Goal: Task Accomplishment & Management: Use online tool/utility

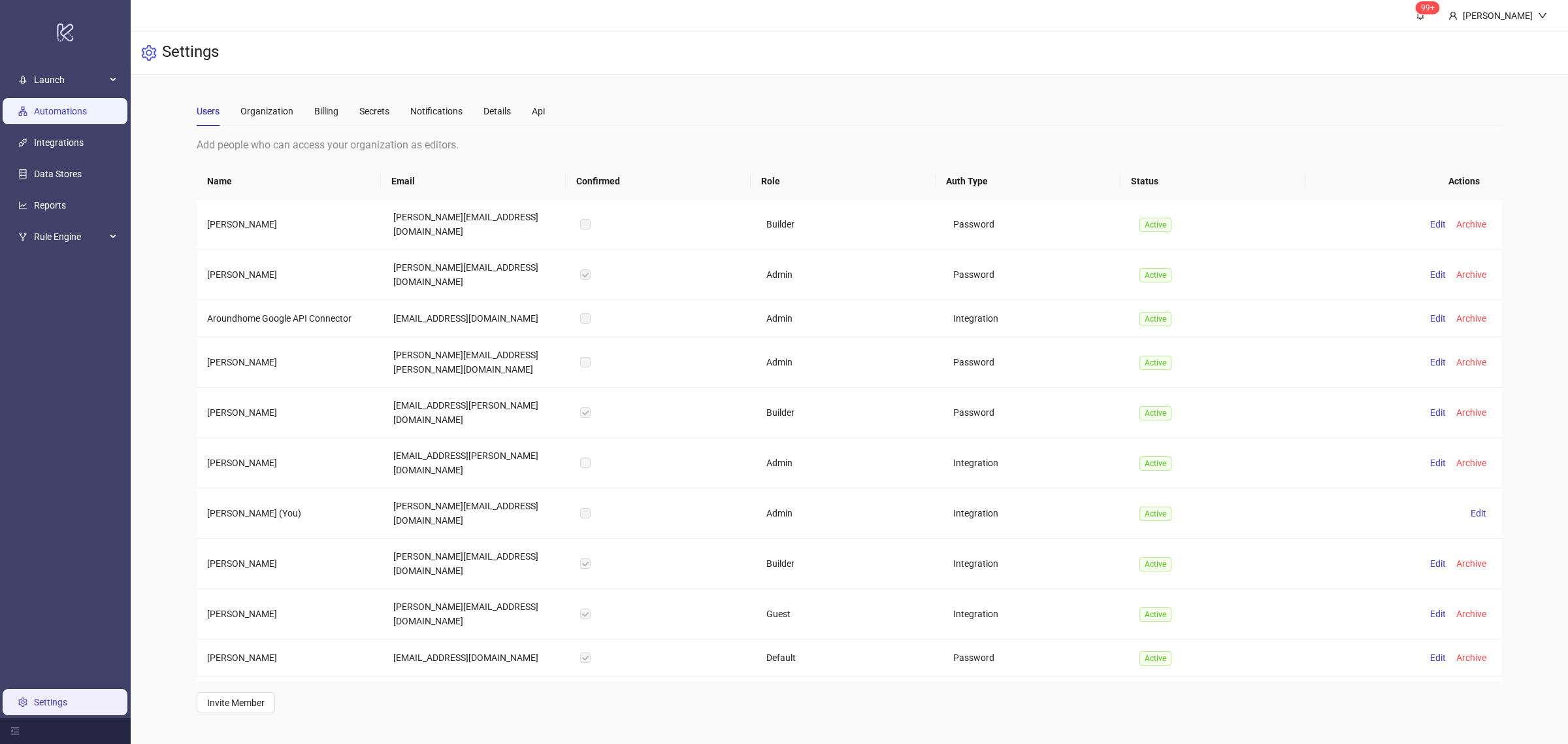
click at [34, 116] on link "Automations" at bounding box center [60, 111] width 53 height 11
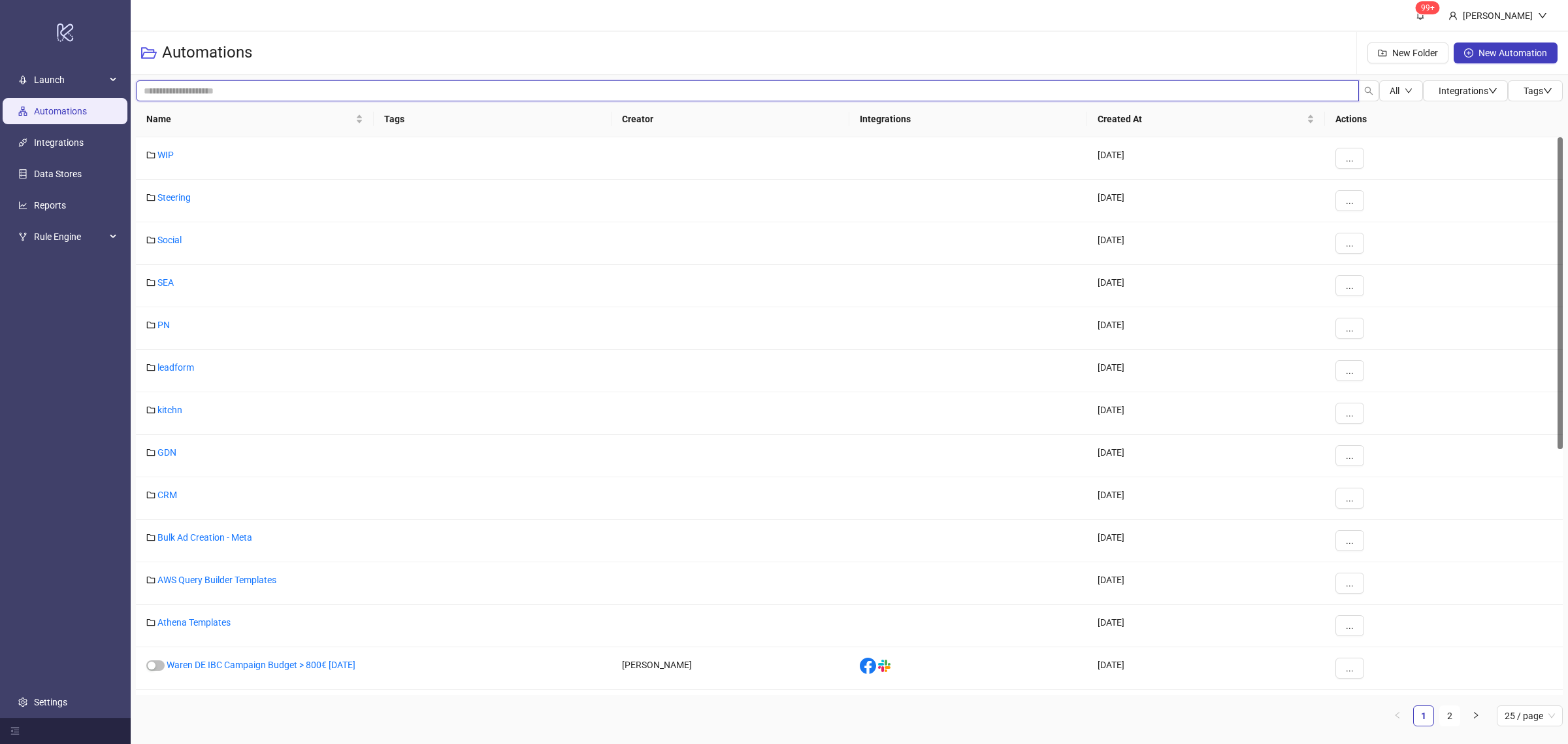
click at [288, 99] on input "search" at bounding box center [747, 90] width 1223 height 21
type input "*******"
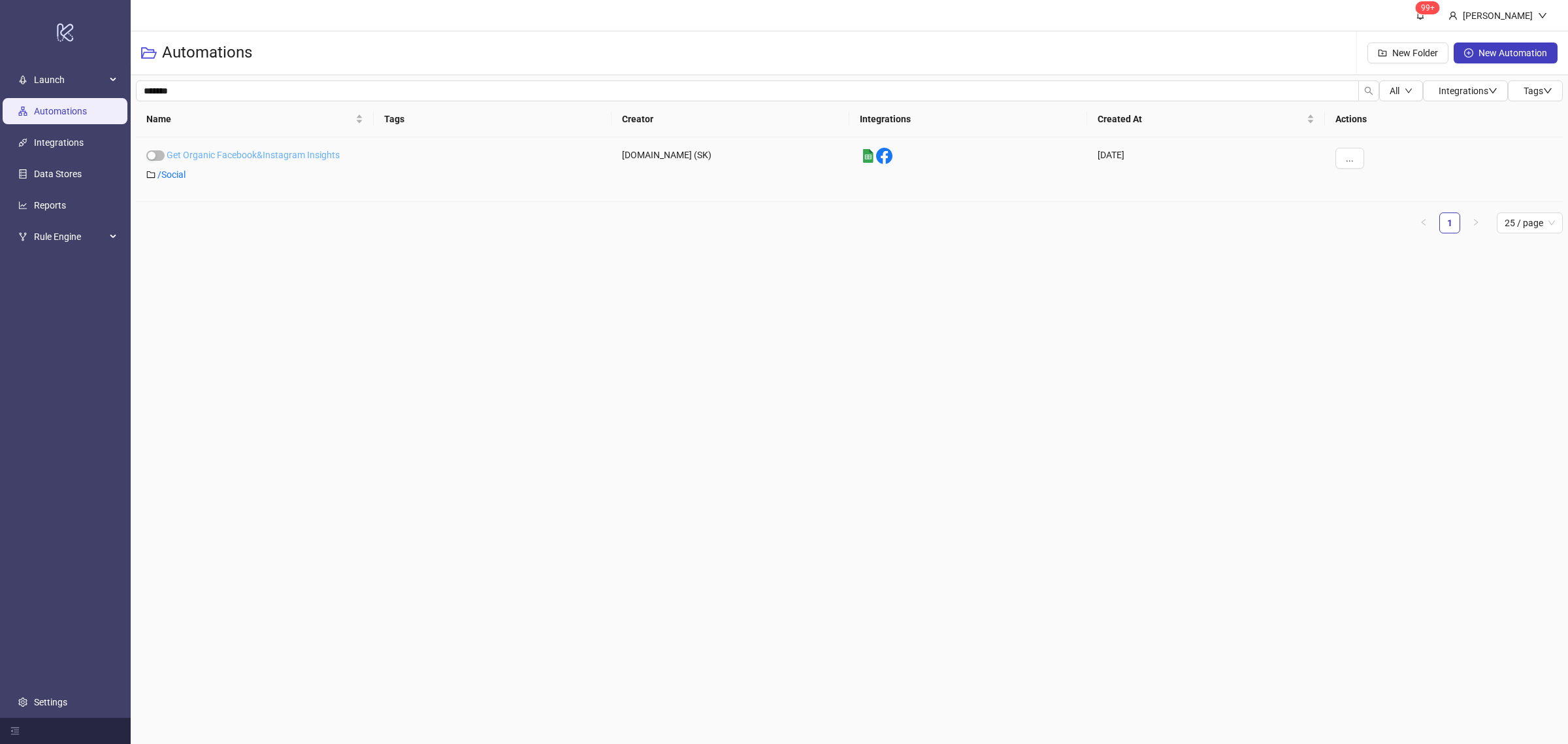
click at [259, 160] on link "Get Organic Facebook&Instagram Insights" at bounding box center [253, 155] width 173 height 11
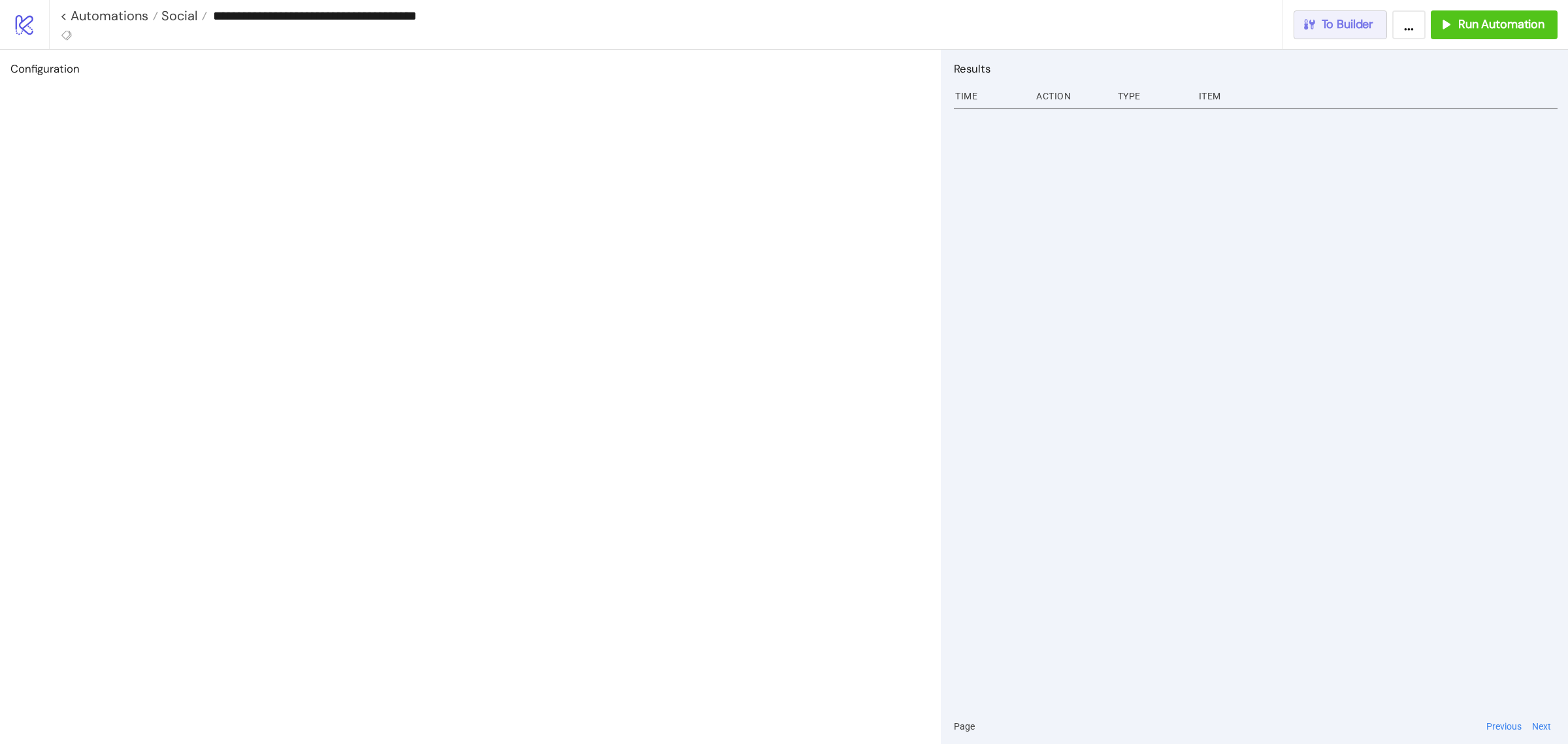
click at [1357, 37] on button "To Builder" at bounding box center [1340, 25] width 94 height 29
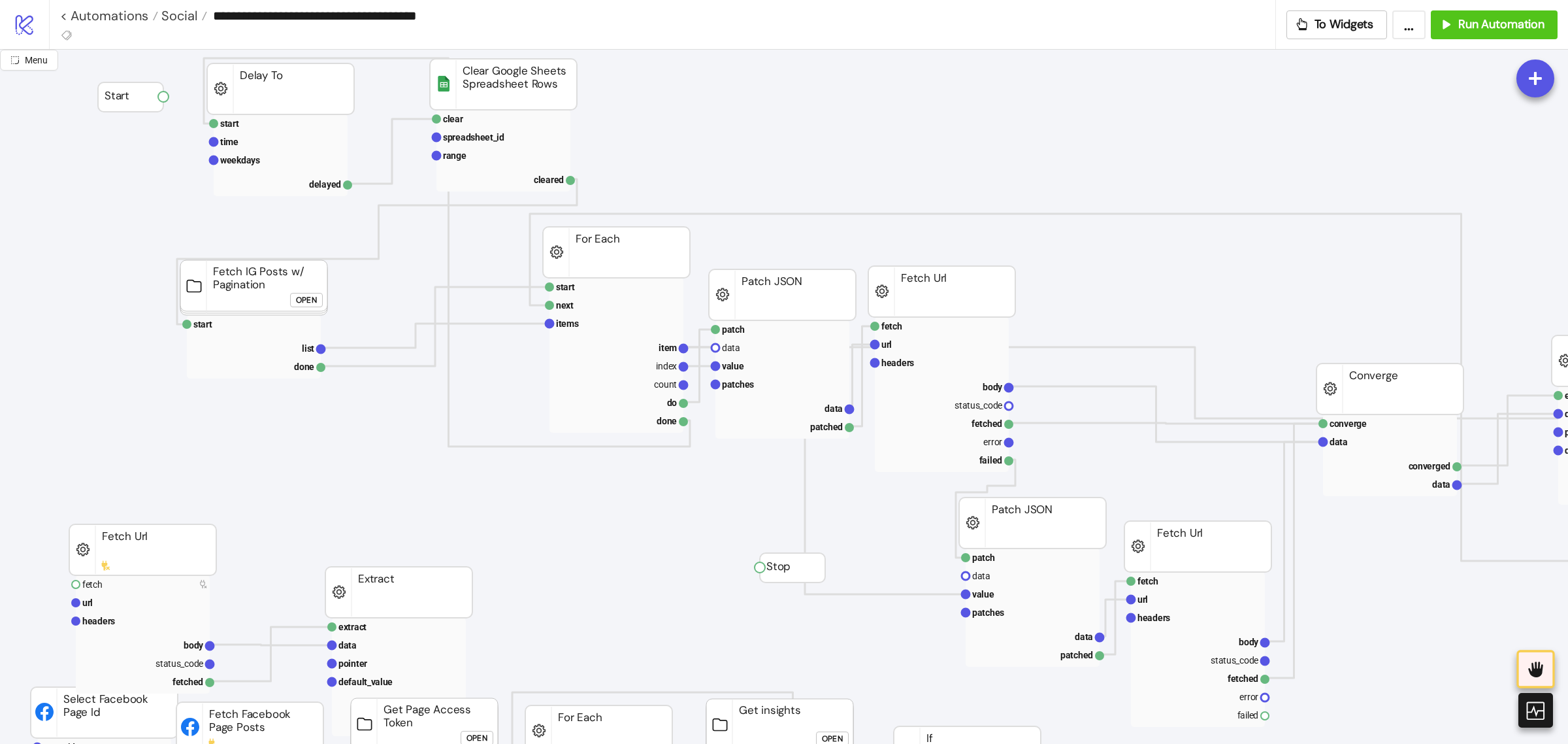
scroll to position [0, 16]
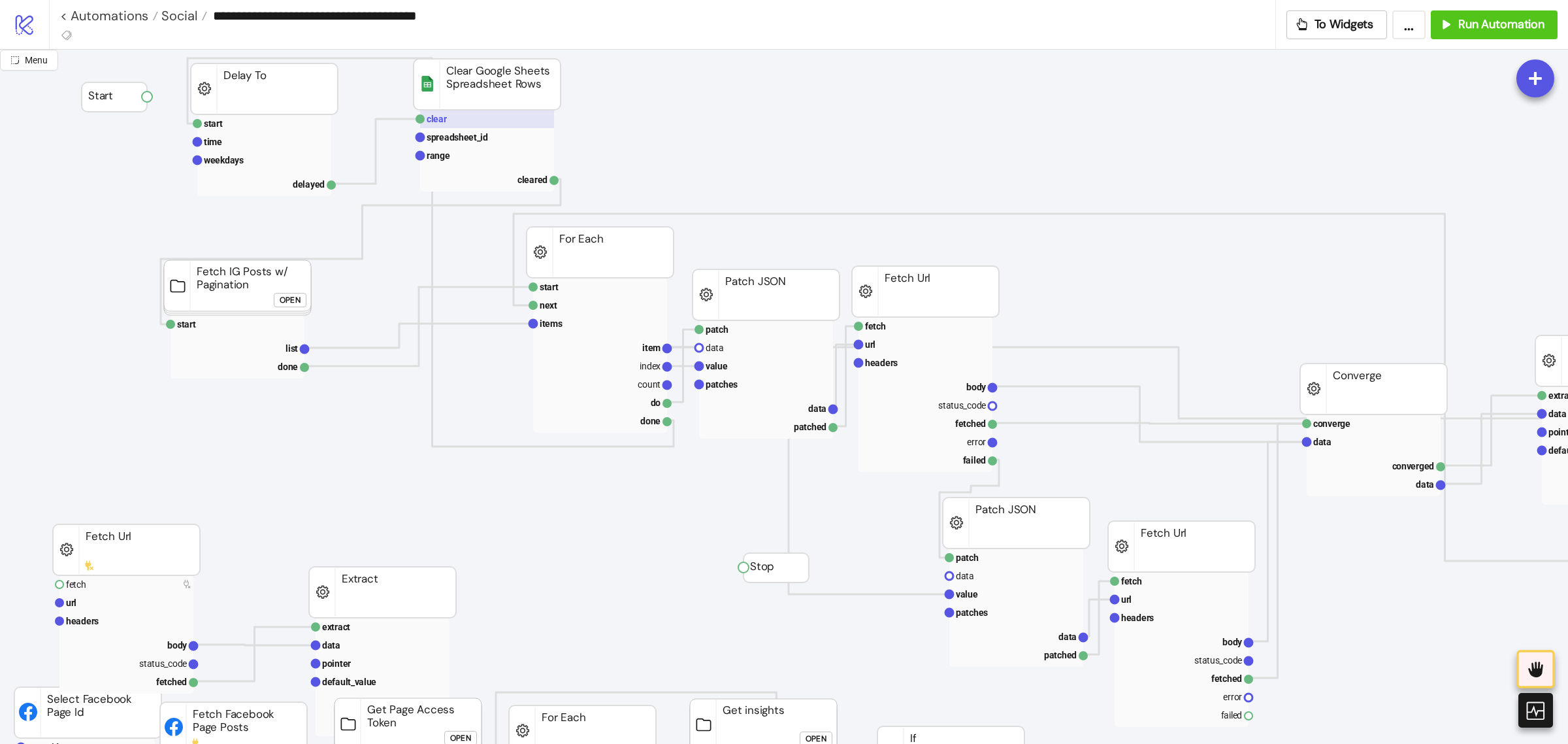
click at [494, 122] on rect at bounding box center [487, 119] width 134 height 18
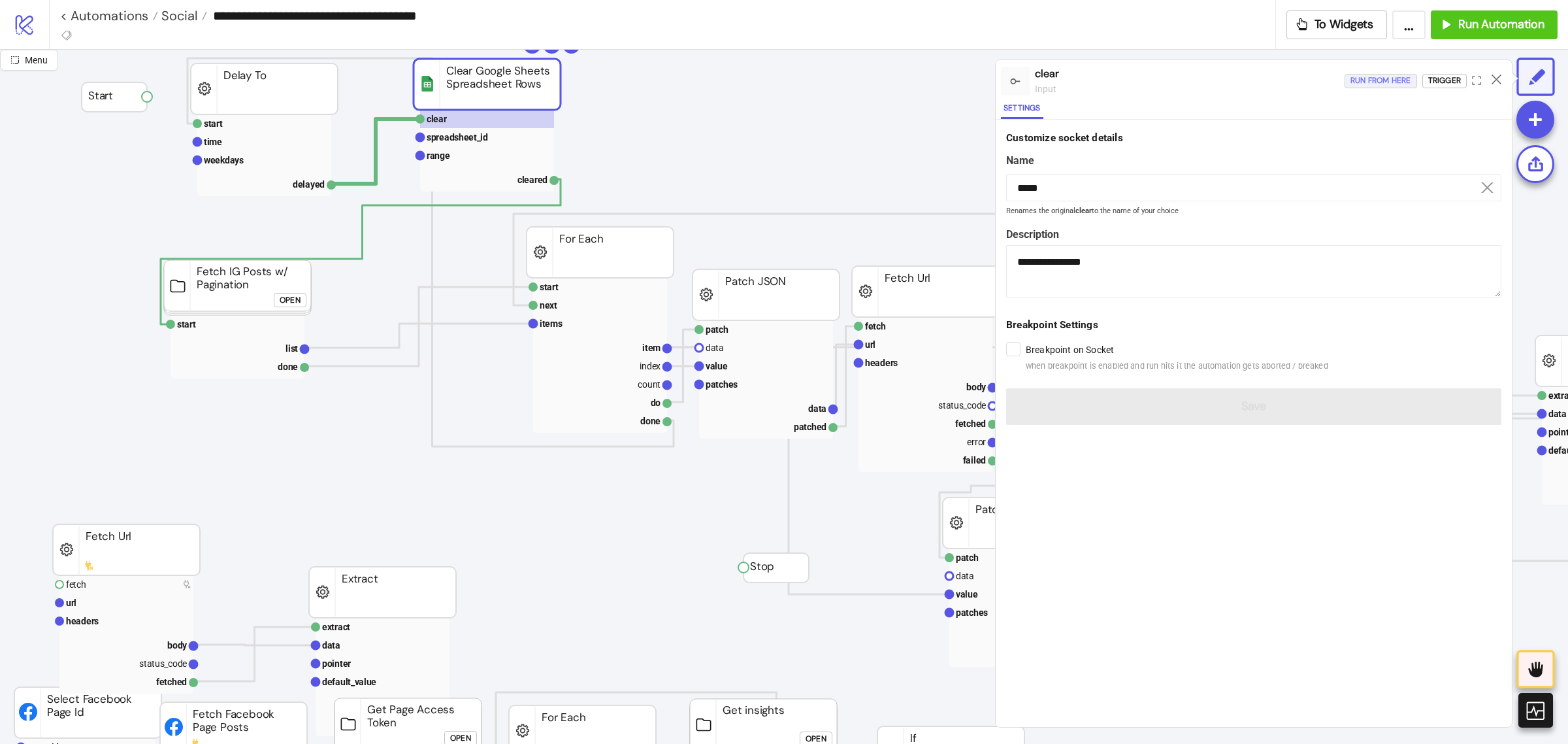
click at [1403, 76] on div "Run from here" at bounding box center [1381, 81] width 61 height 15
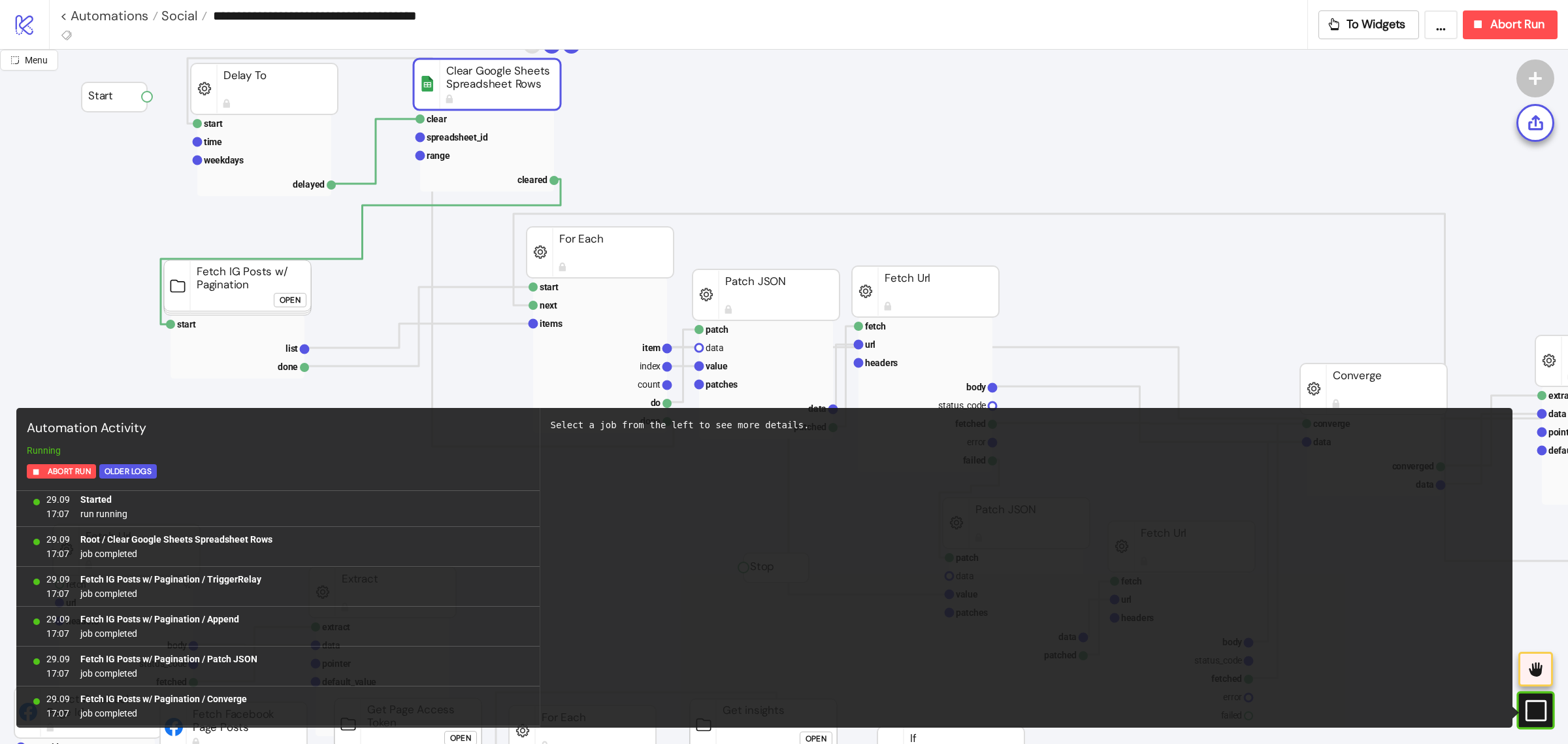
scroll to position [44, 0]
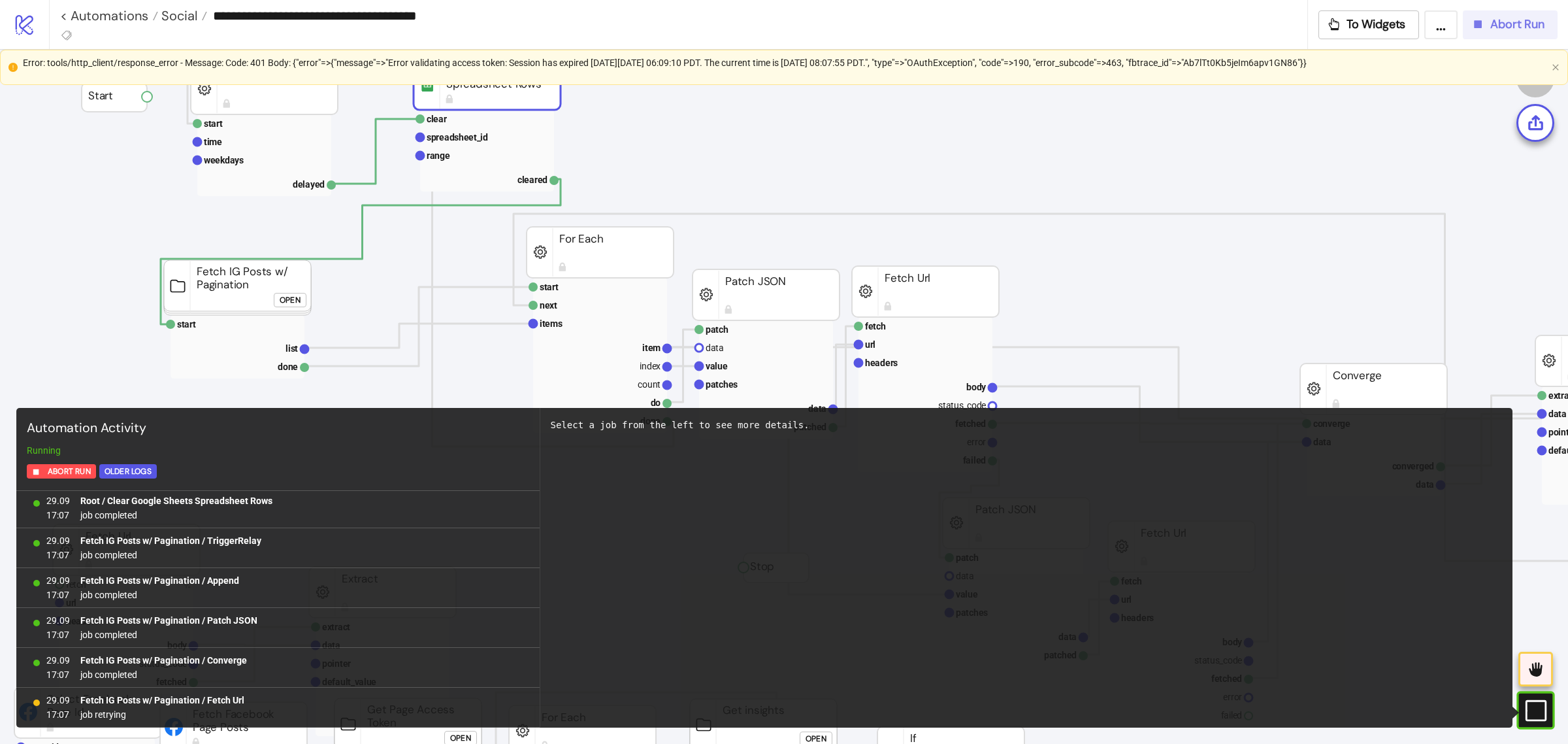
click at [1491, 27] on span "Abort Run" at bounding box center [1517, 25] width 54 height 15
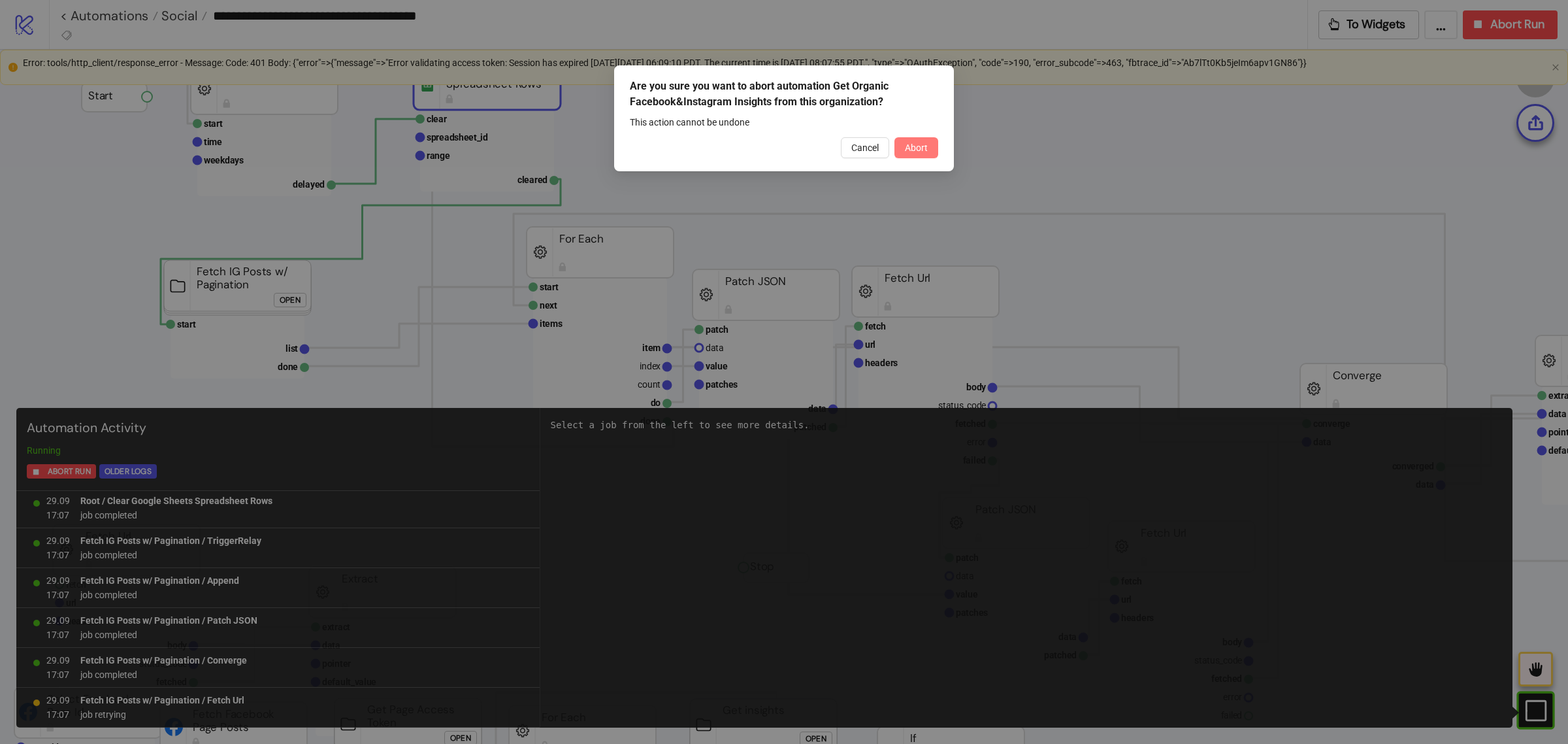
click at [921, 141] on button "Abort" at bounding box center [915, 147] width 44 height 21
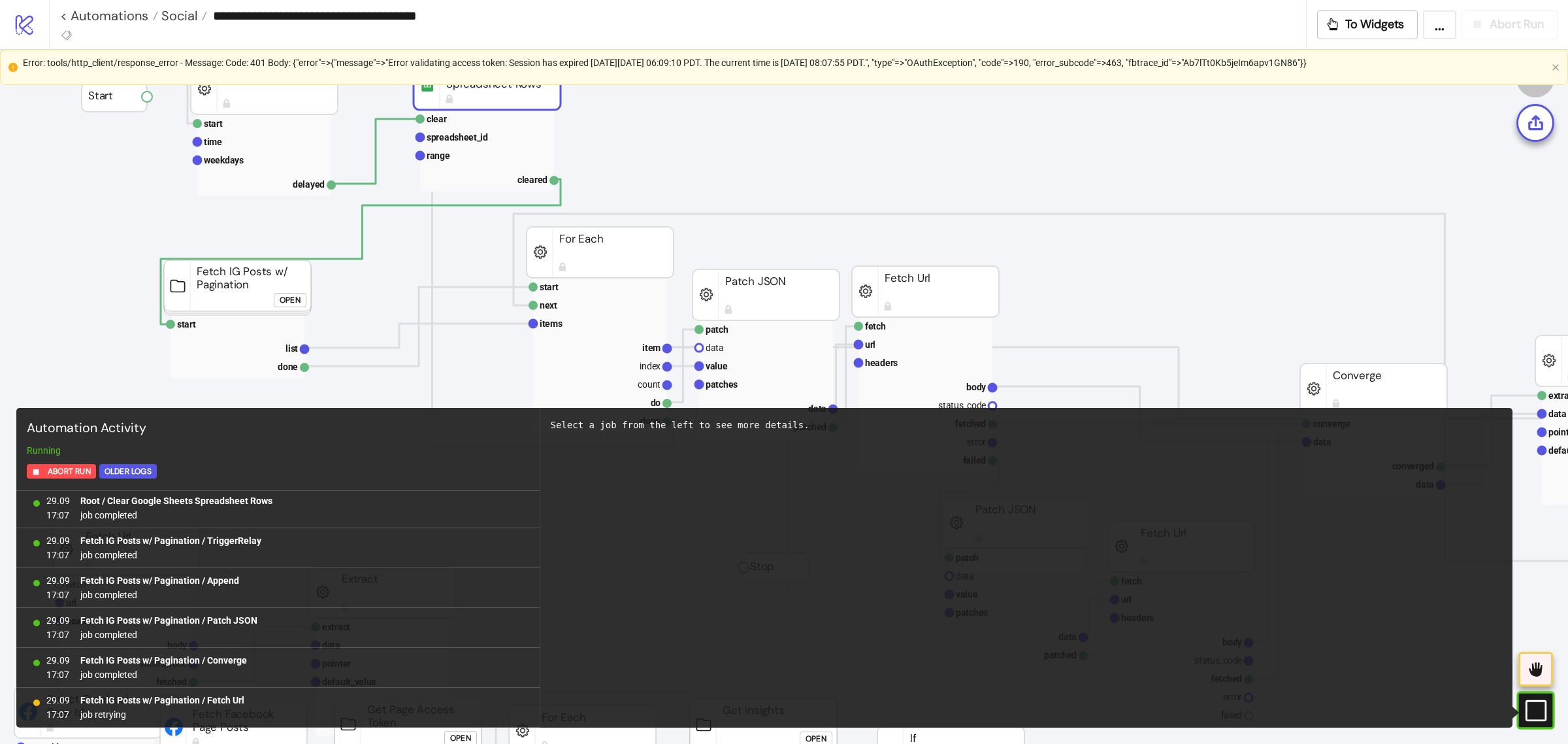
scroll to position [0, 0]
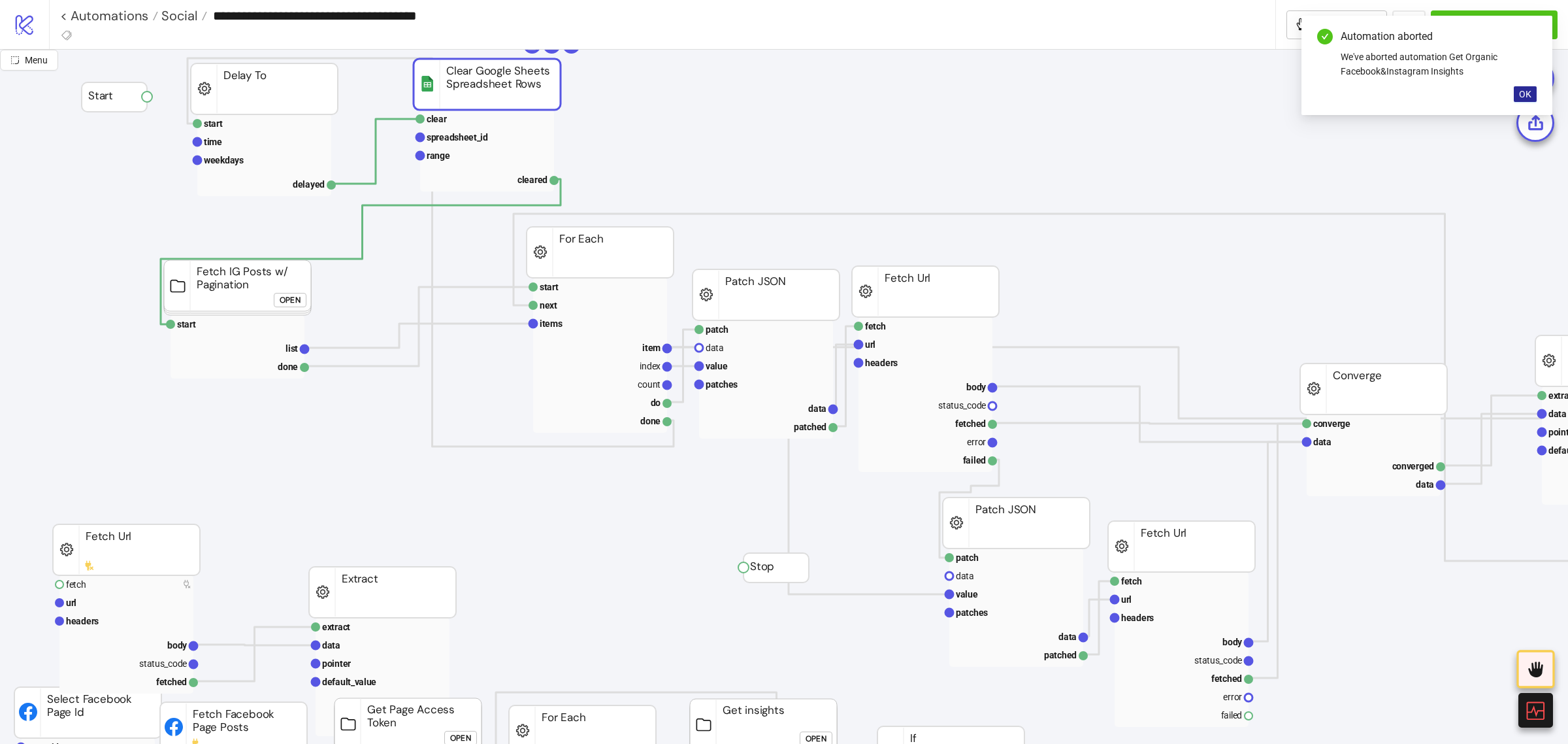
click at [1533, 93] on button "OK" at bounding box center [1525, 94] width 23 height 16
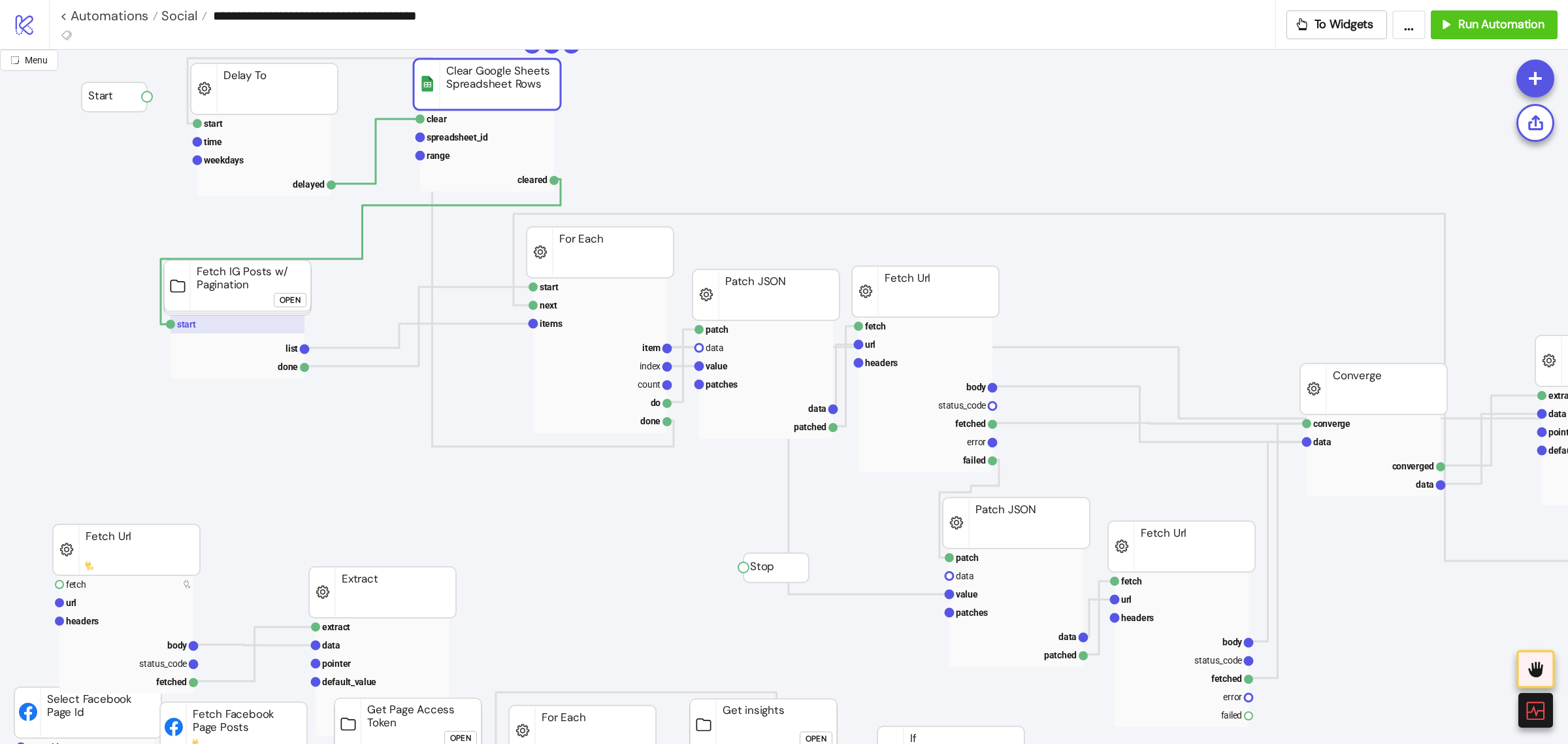
click at [242, 331] on rect at bounding box center [237, 324] width 134 height 18
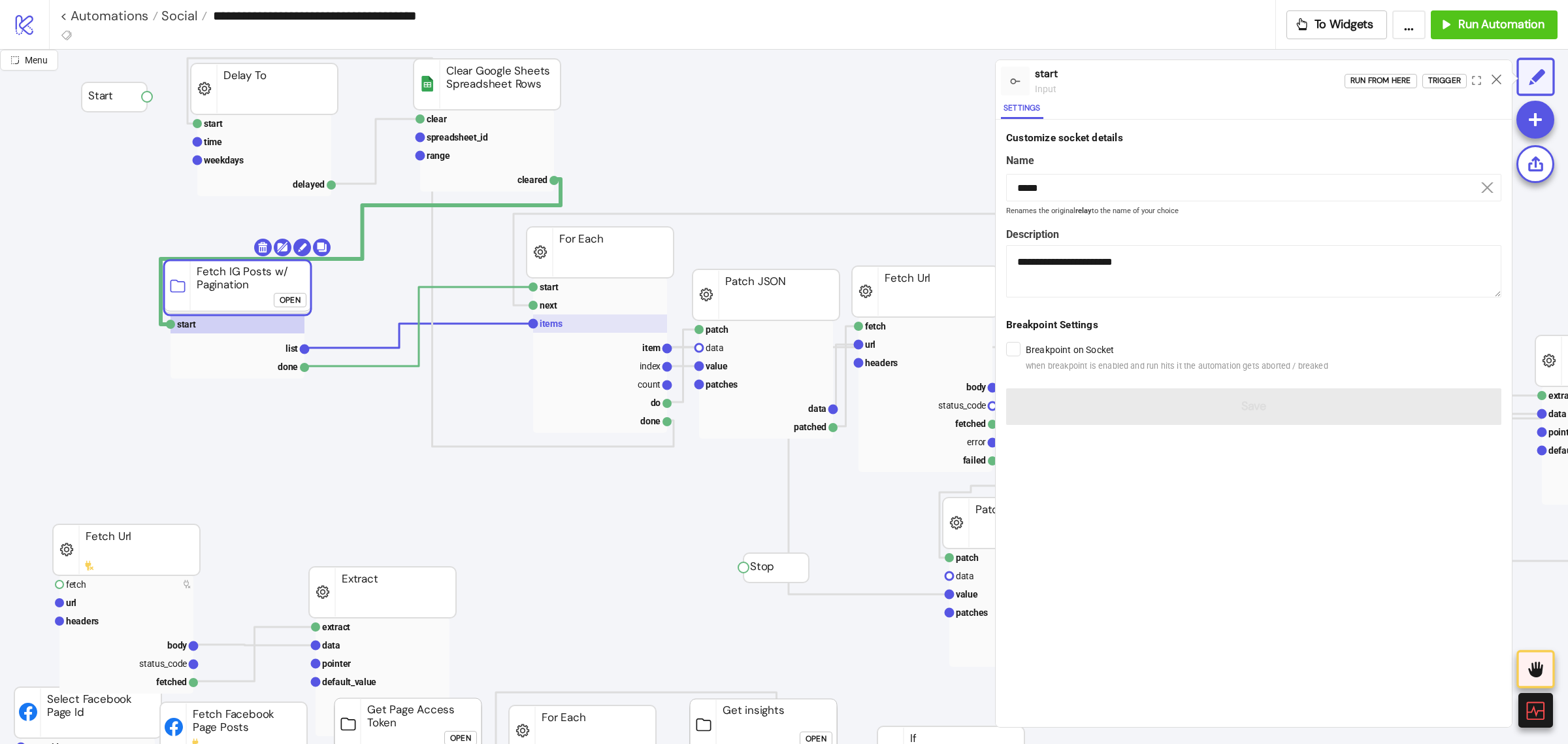
click at [569, 326] on rect at bounding box center [600, 323] width 134 height 18
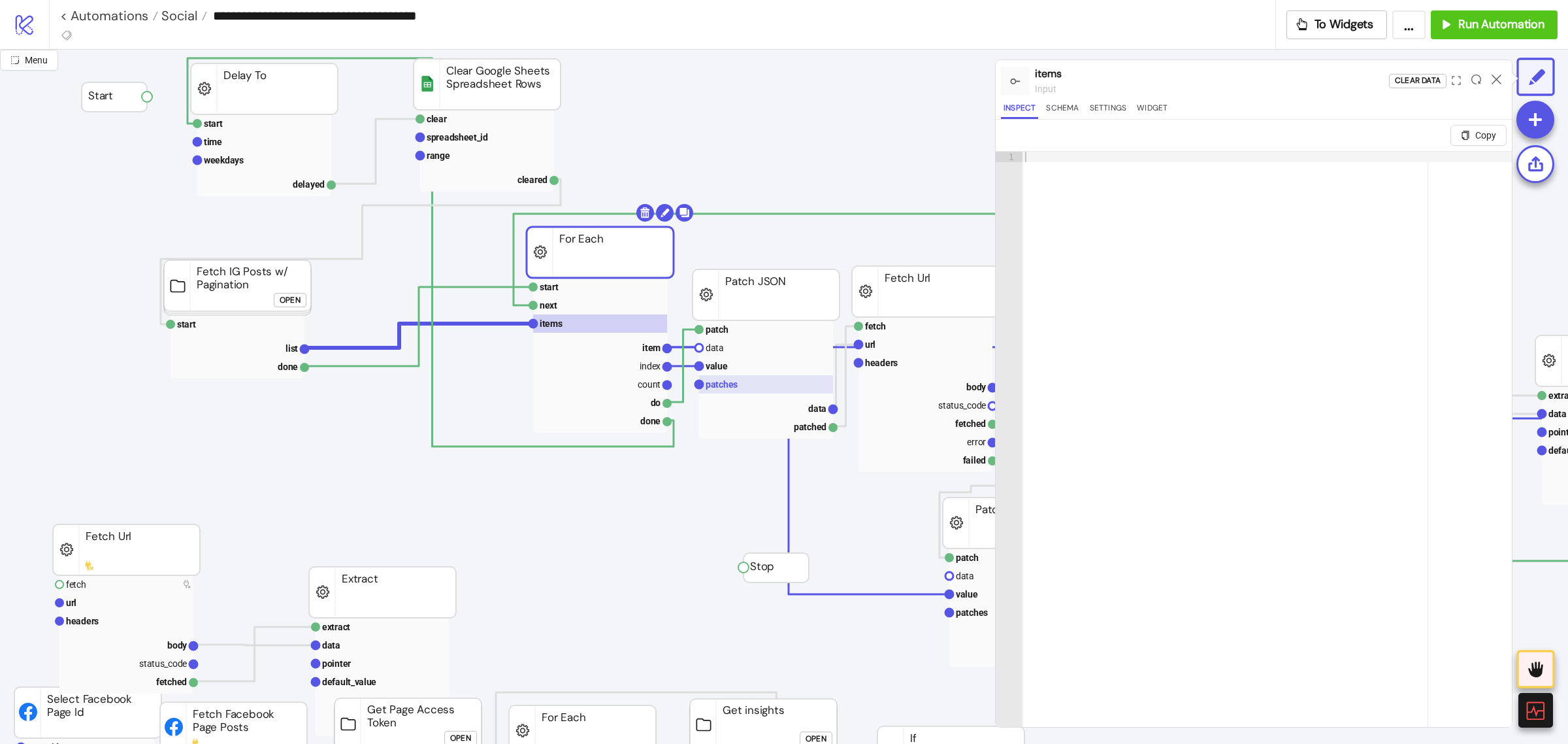
click at [738, 380] on rect at bounding box center [765, 384] width 134 height 18
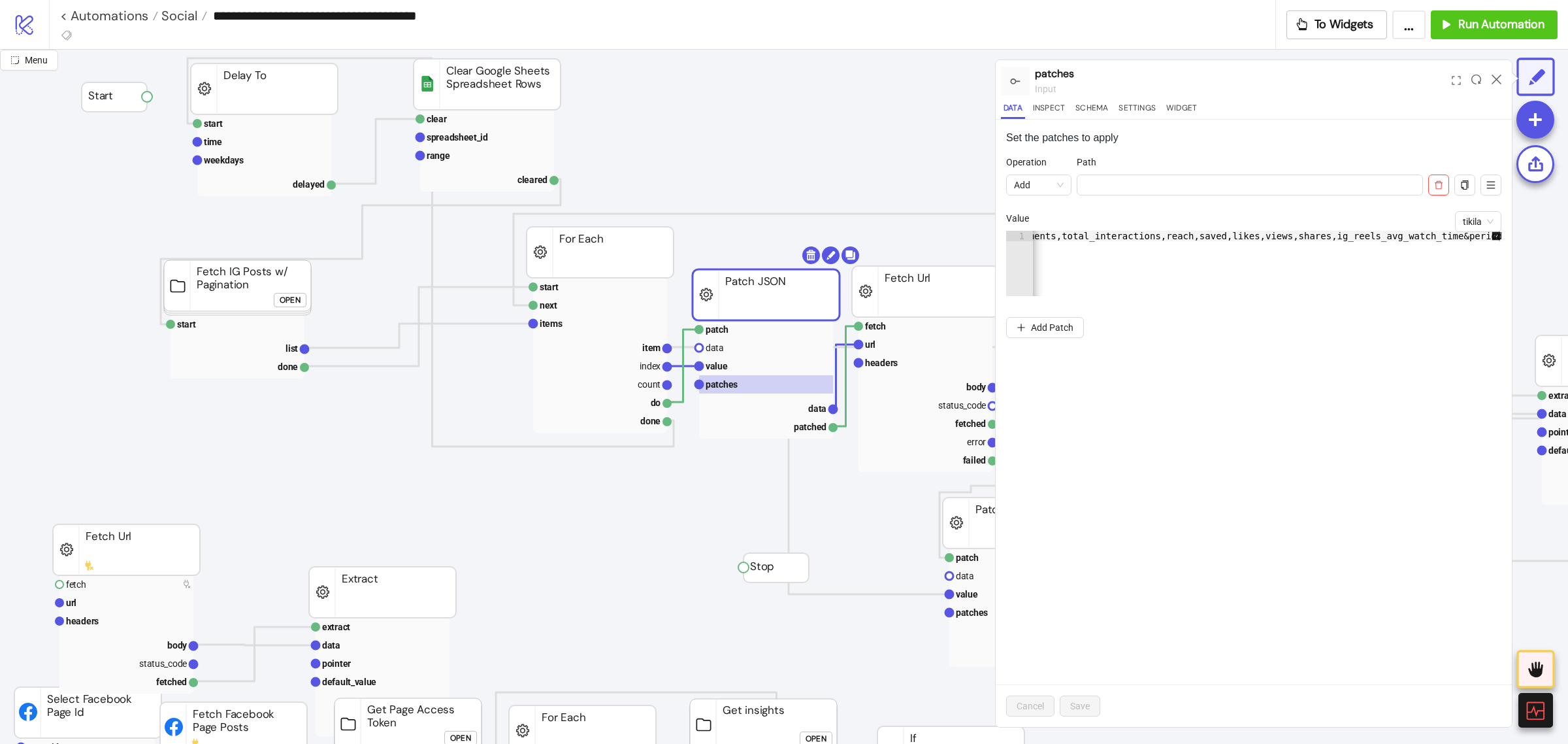
scroll to position [0, 386]
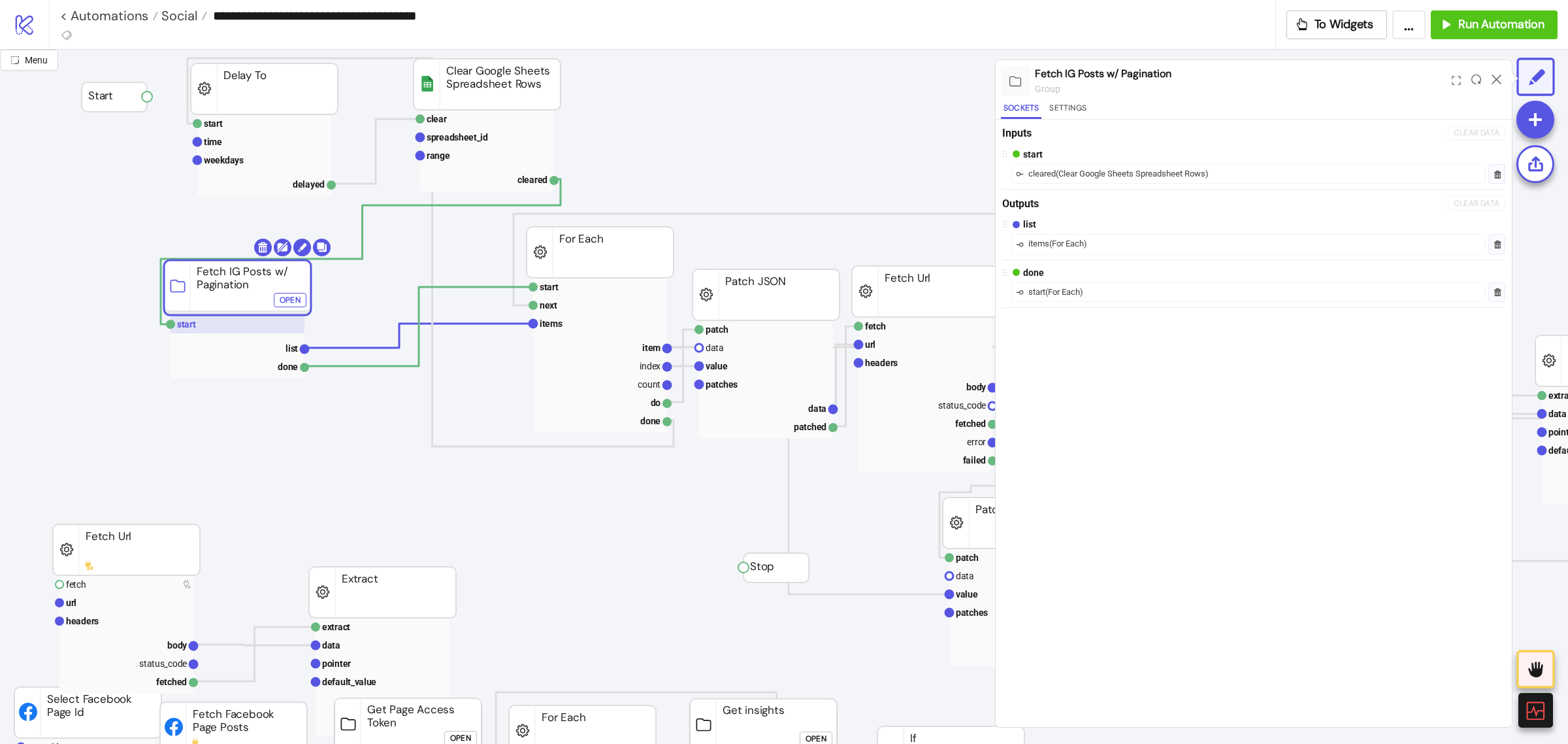
click at [232, 324] on rect at bounding box center [237, 324] width 134 height 18
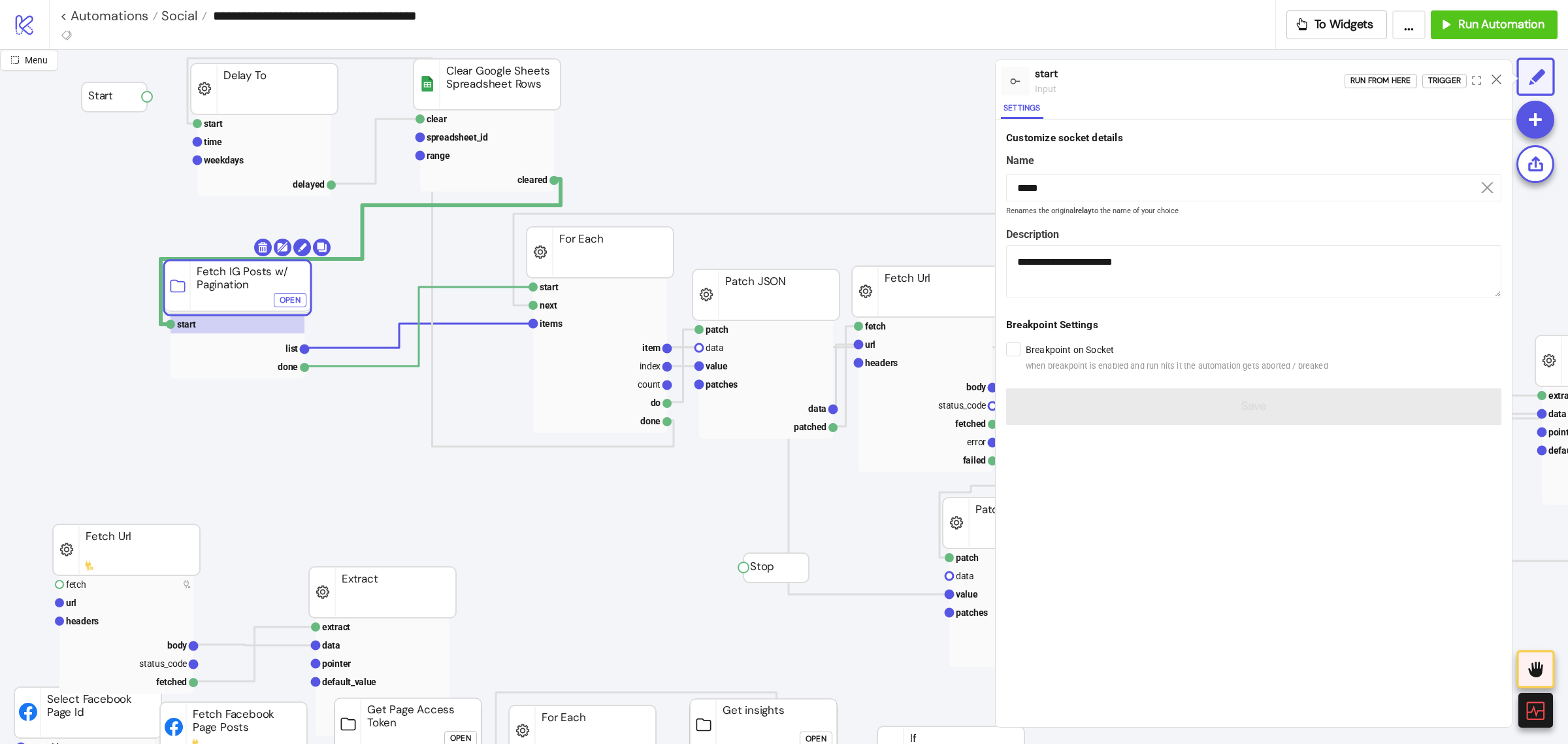
click at [286, 298] on div "Open" at bounding box center [289, 300] width 21 height 15
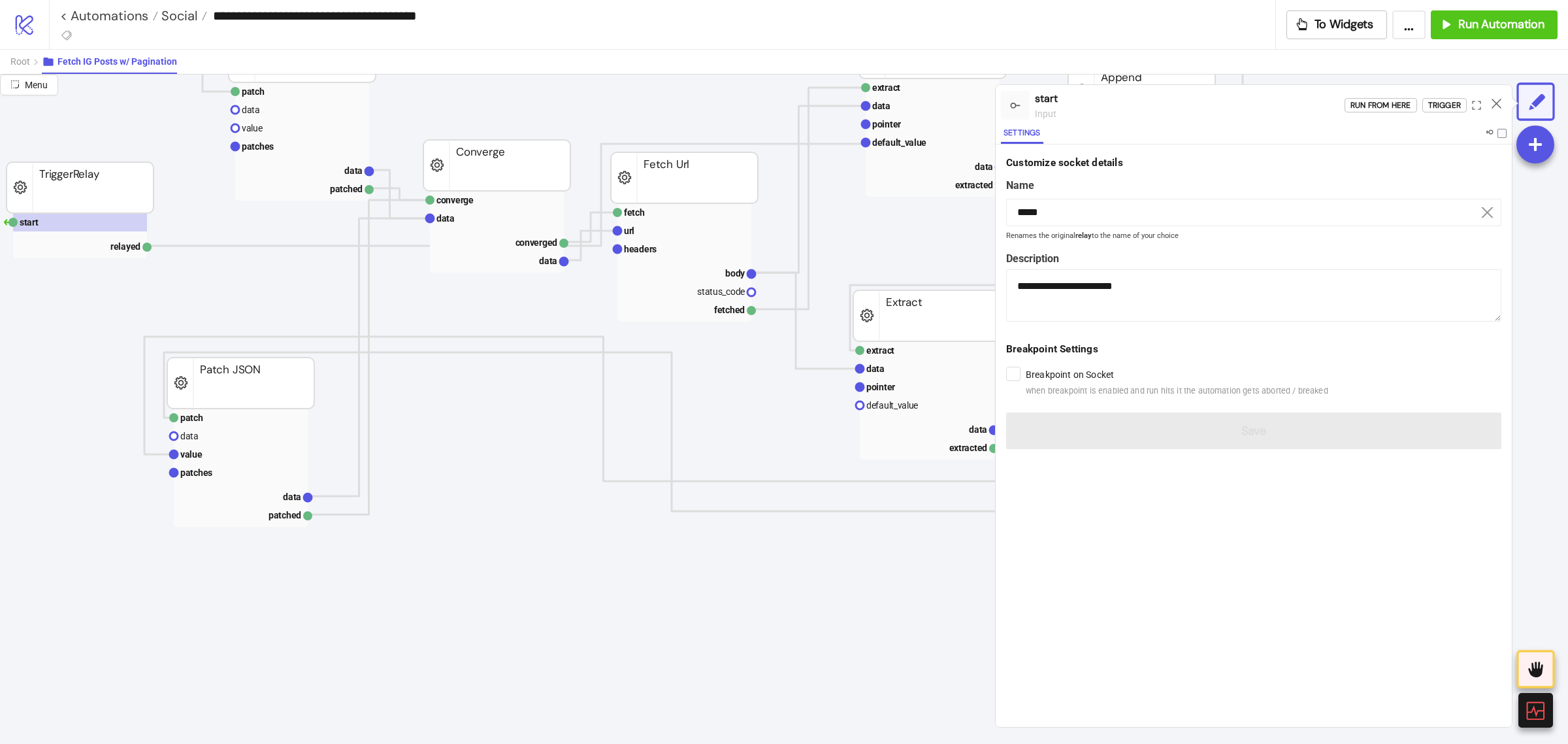
scroll to position [184, 16]
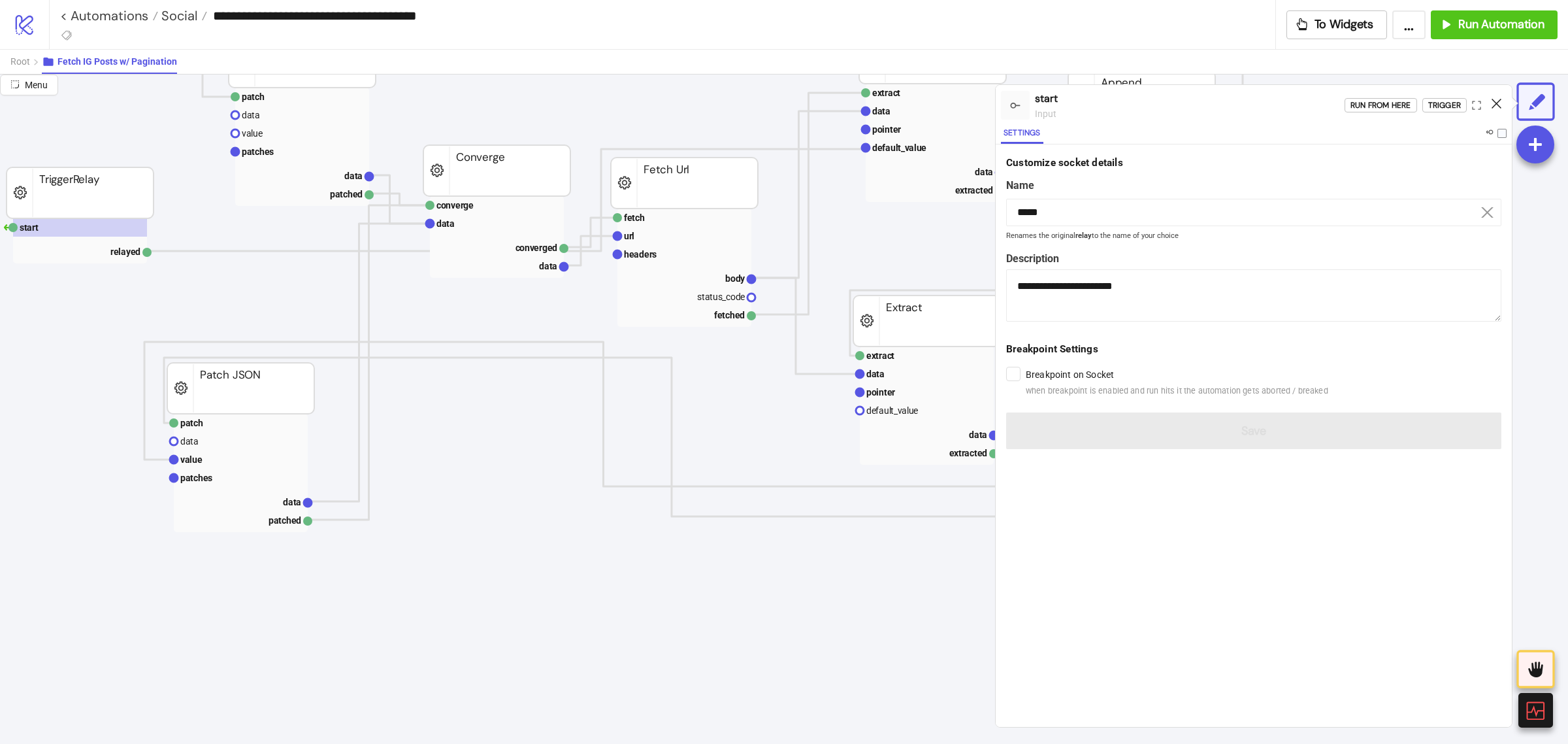
click at [1492, 106] on icon at bounding box center [1497, 104] width 10 height 10
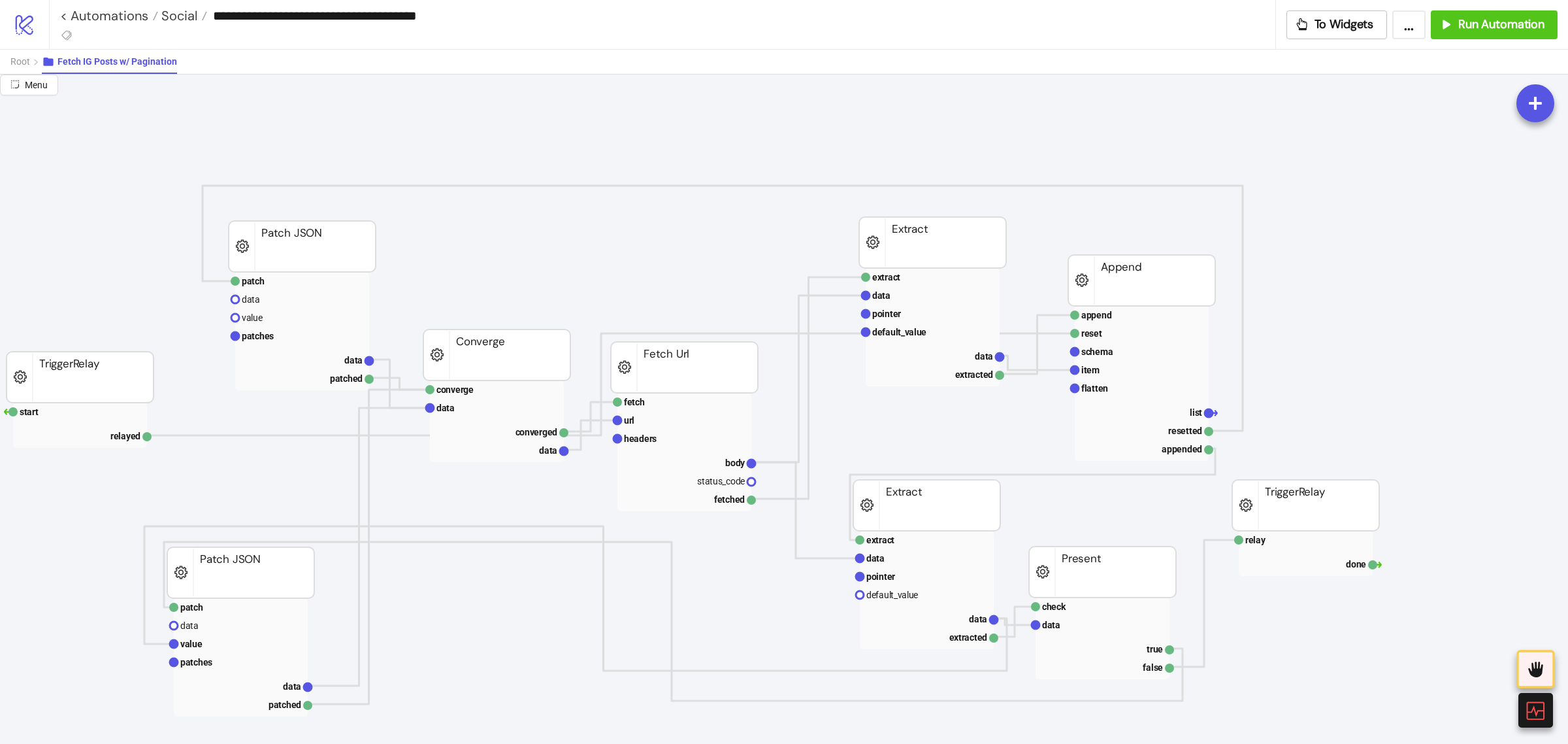
scroll to position [0, 0]
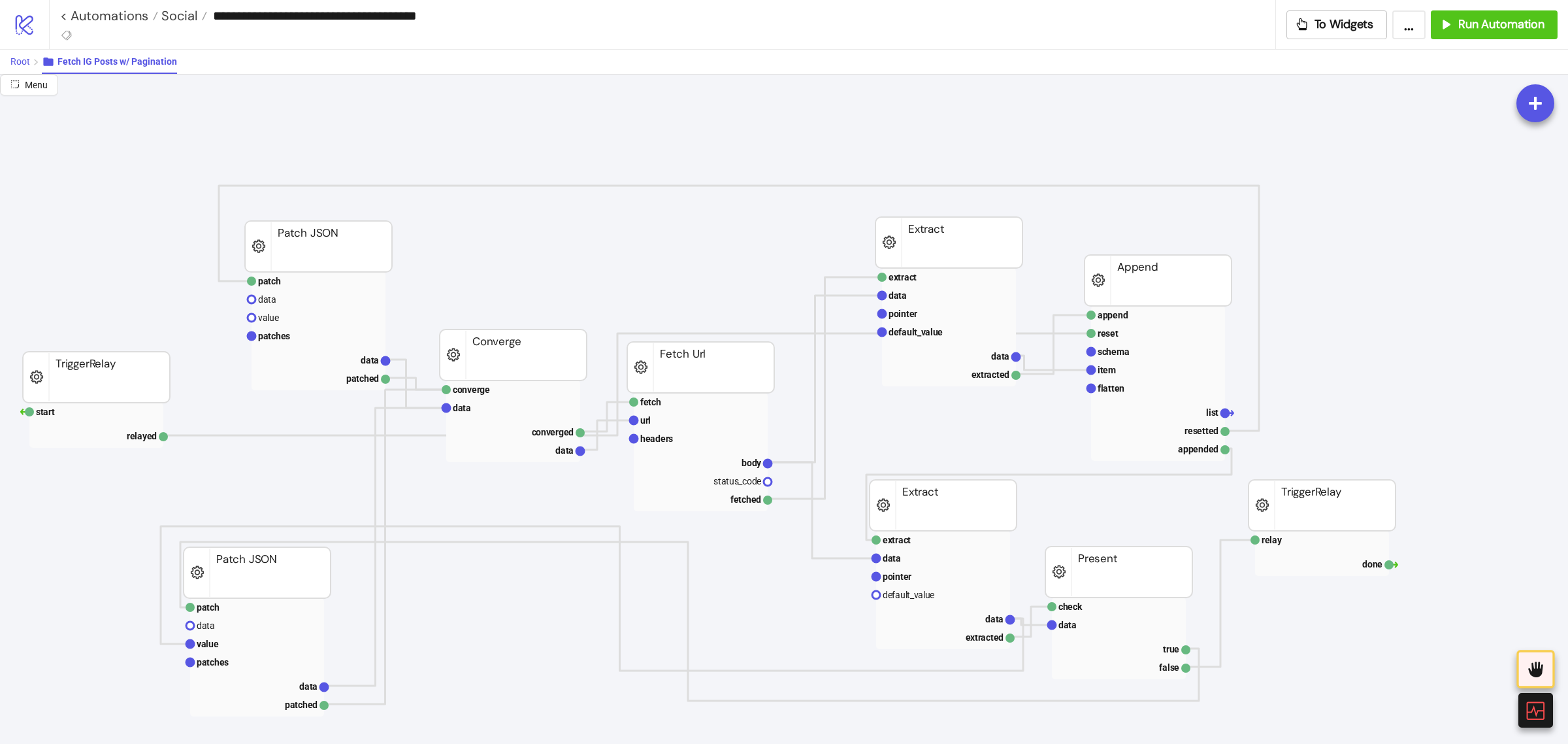
click at [18, 62] on span "Root" at bounding box center [21, 61] width 20 height 11
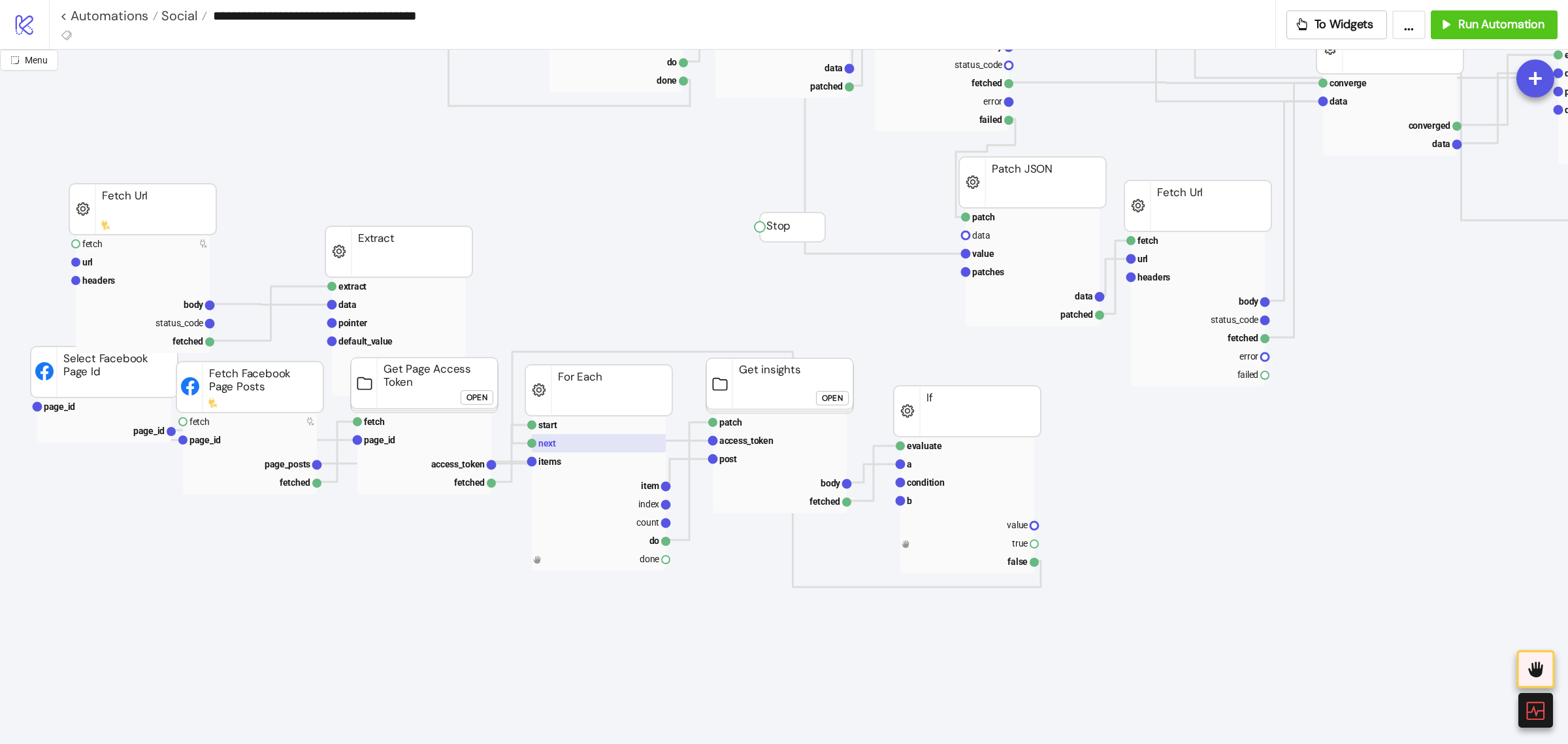
scroll to position [348, 0]
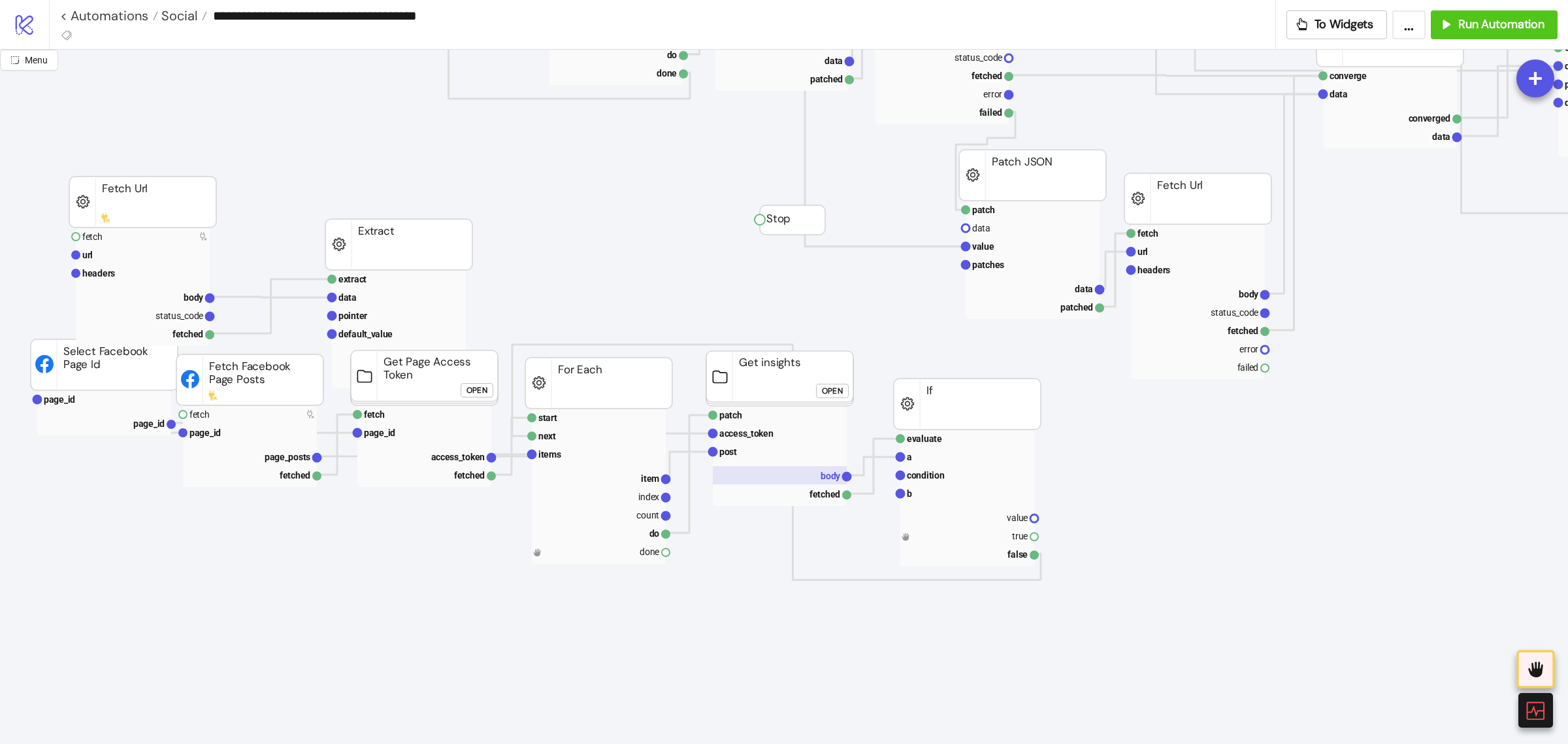
click at [782, 470] on rect at bounding box center [779, 475] width 134 height 18
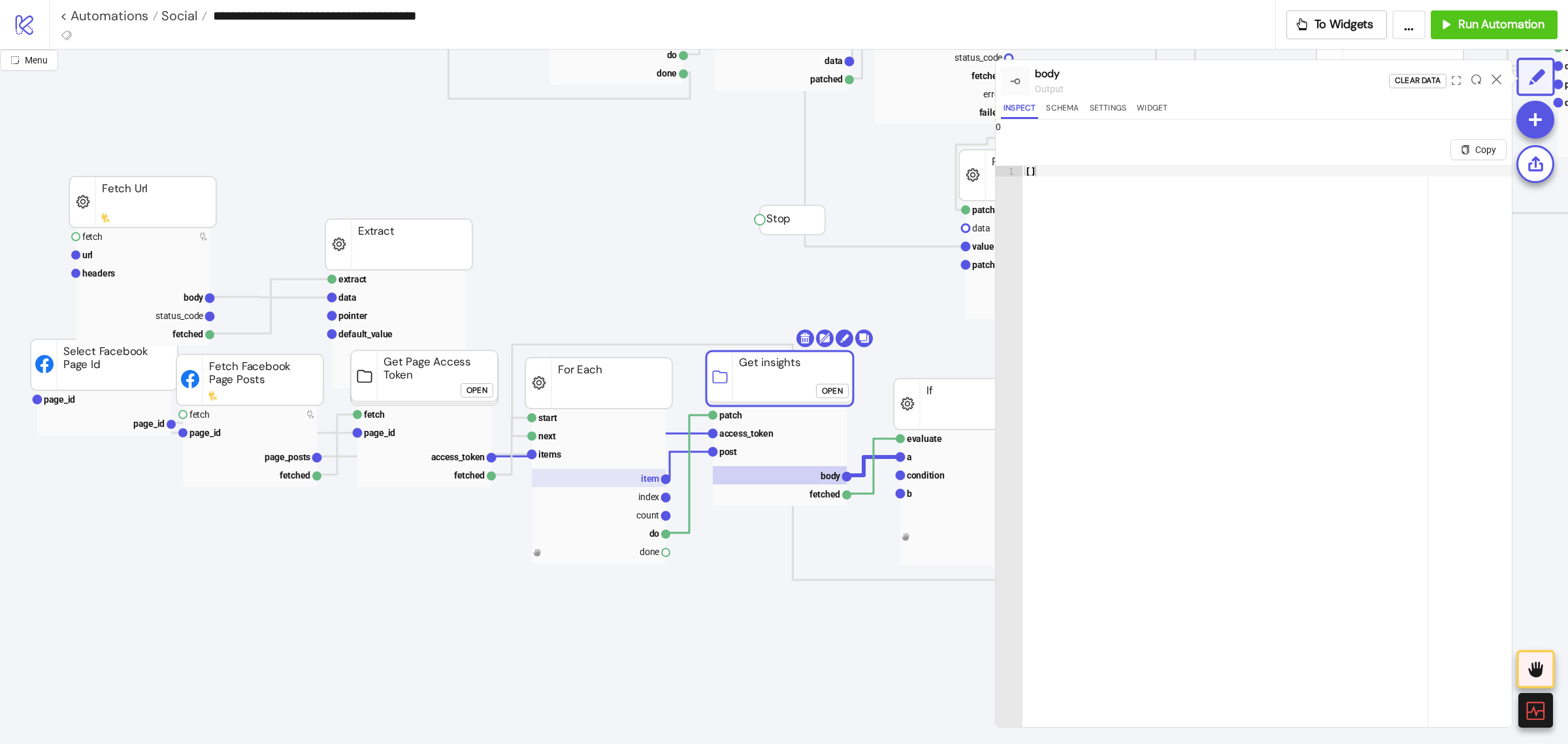
click at [635, 475] on rect at bounding box center [598, 478] width 134 height 18
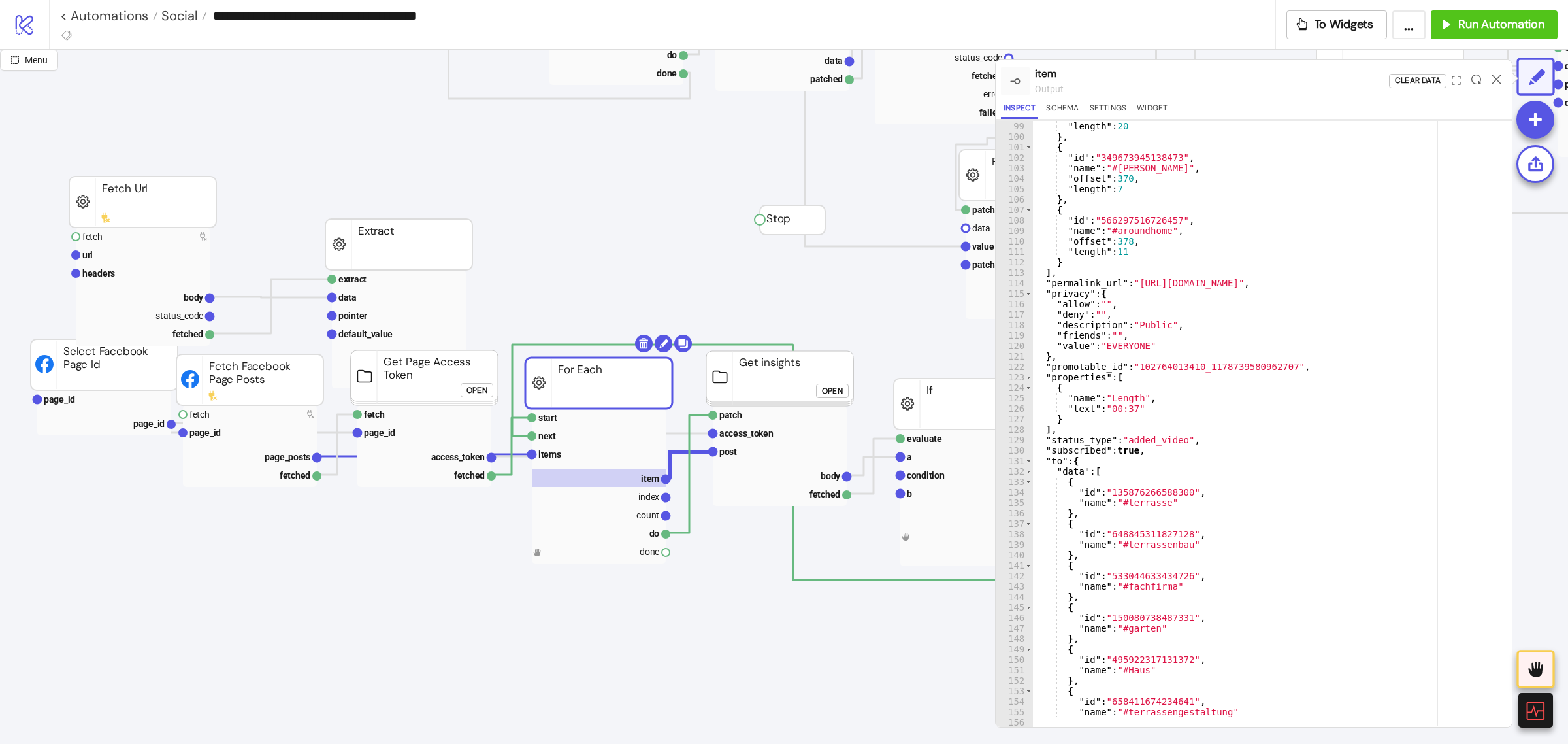
scroll to position [1024, 0]
click at [832, 394] on div "Open" at bounding box center [832, 391] width 21 height 15
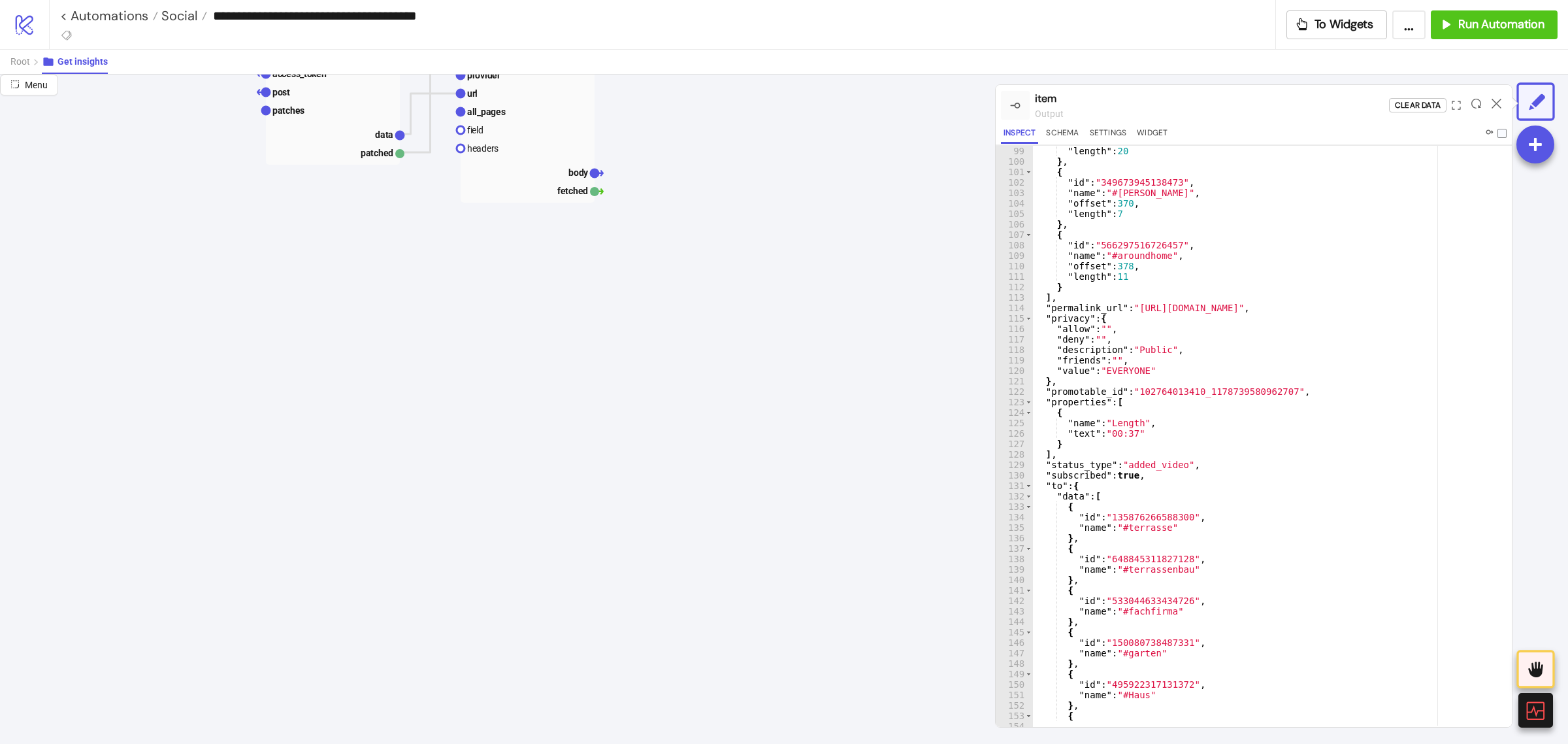
scroll to position [0, 0]
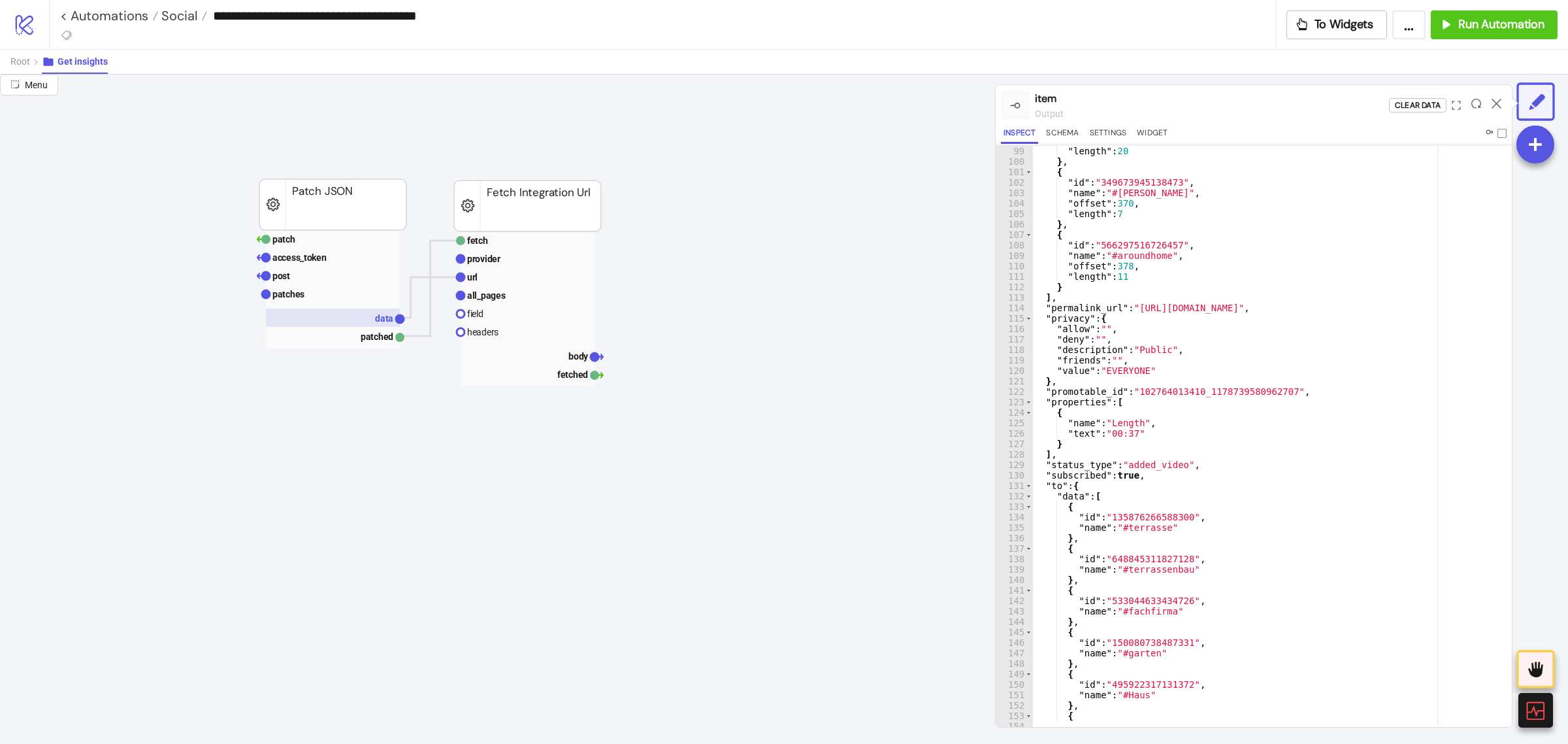
click at [363, 320] on rect at bounding box center [333, 317] width 134 height 18
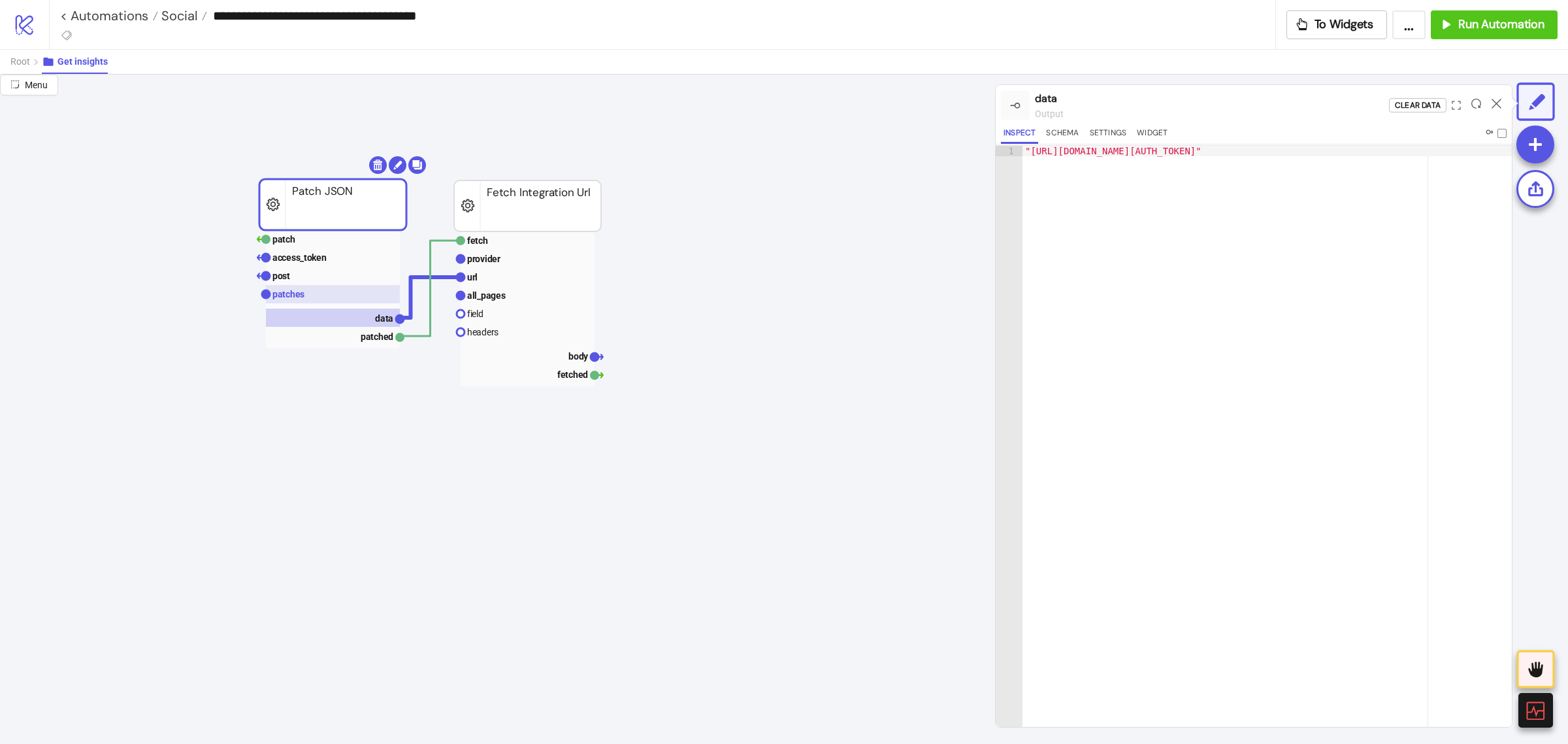
click at [330, 293] on rect at bounding box center [333, 294] width 134 height 18
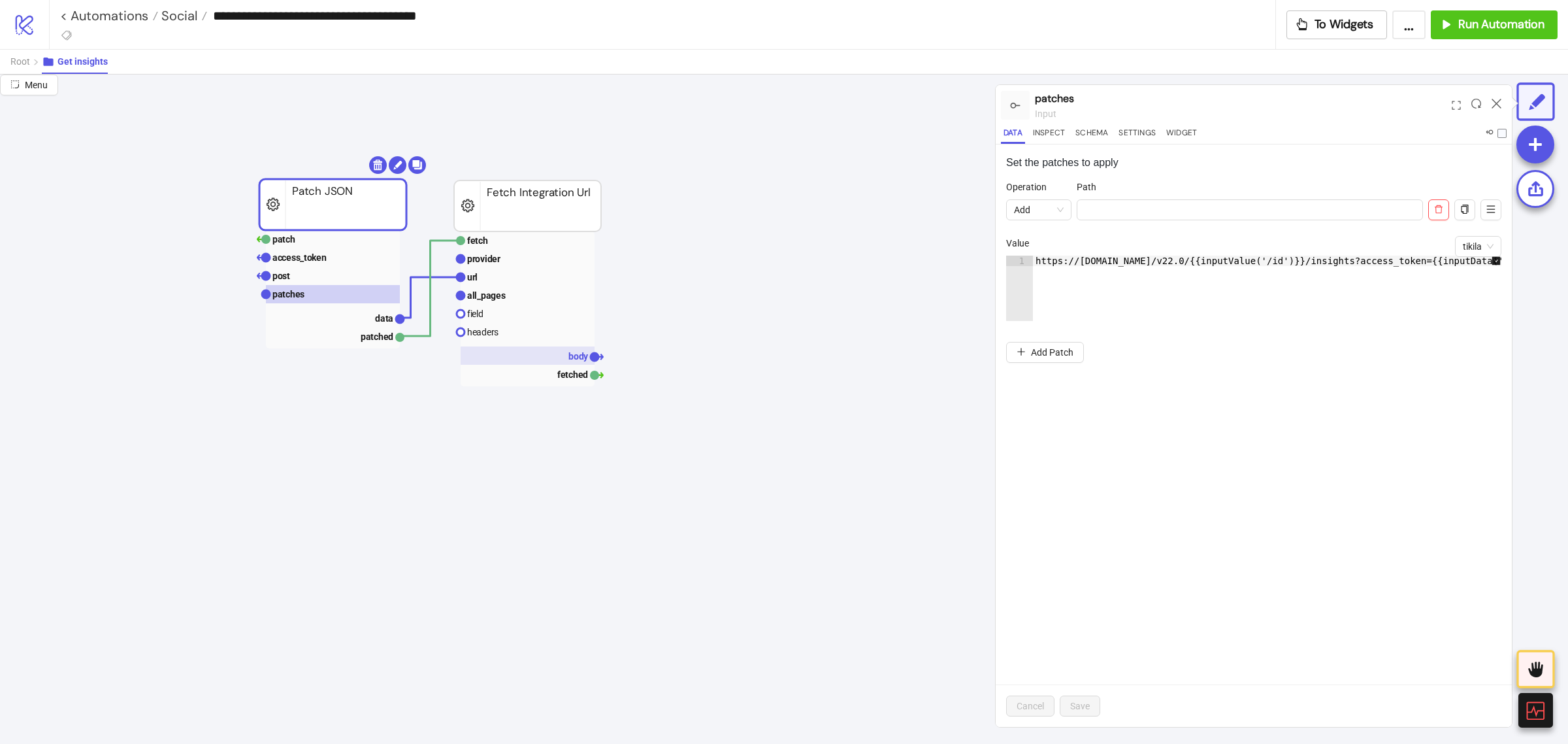
click at [546, 360] on rect at bounding box center [527, 355] width 134 height 18
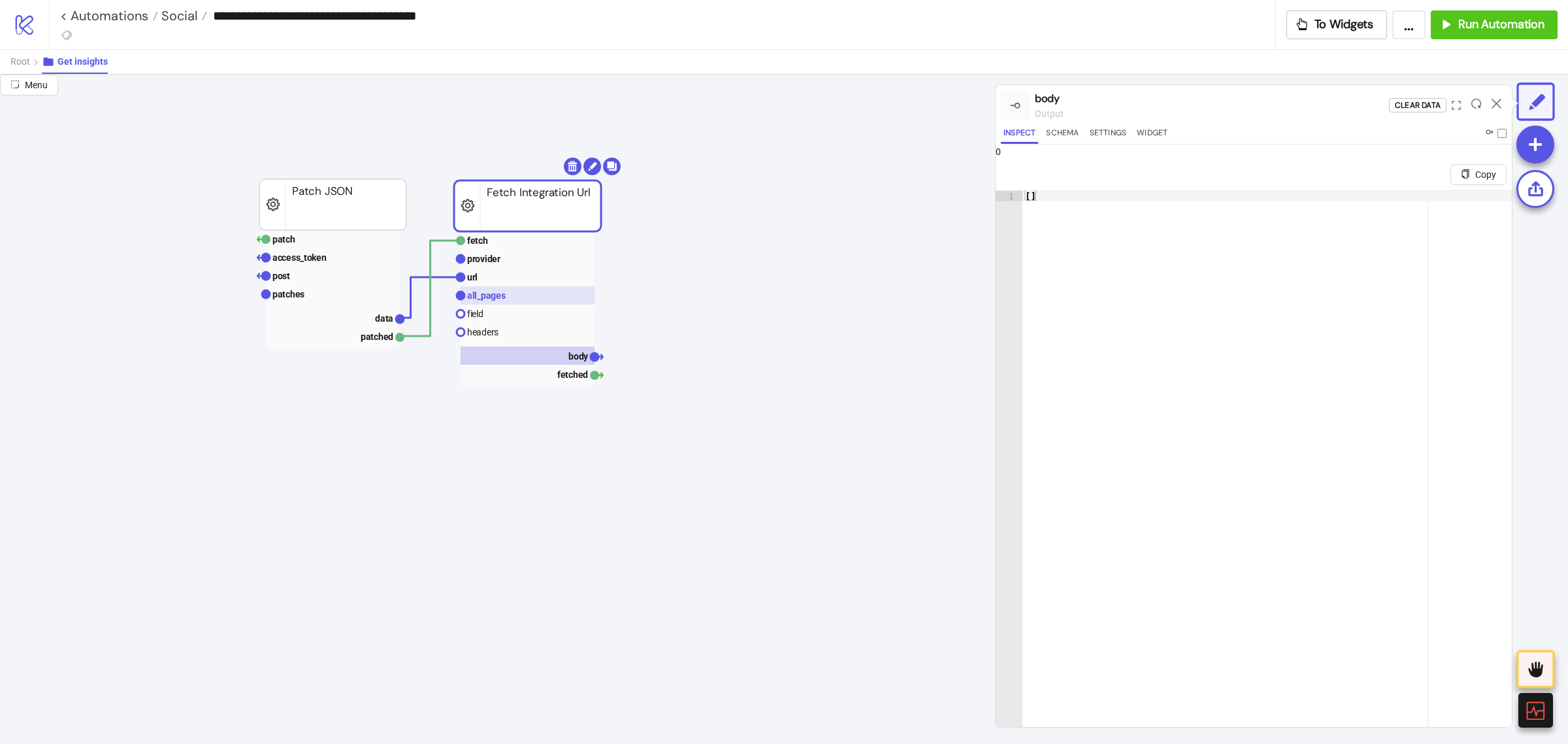
click at [523, 298] on rect at bounding box center [527, 295] width 134 height 18
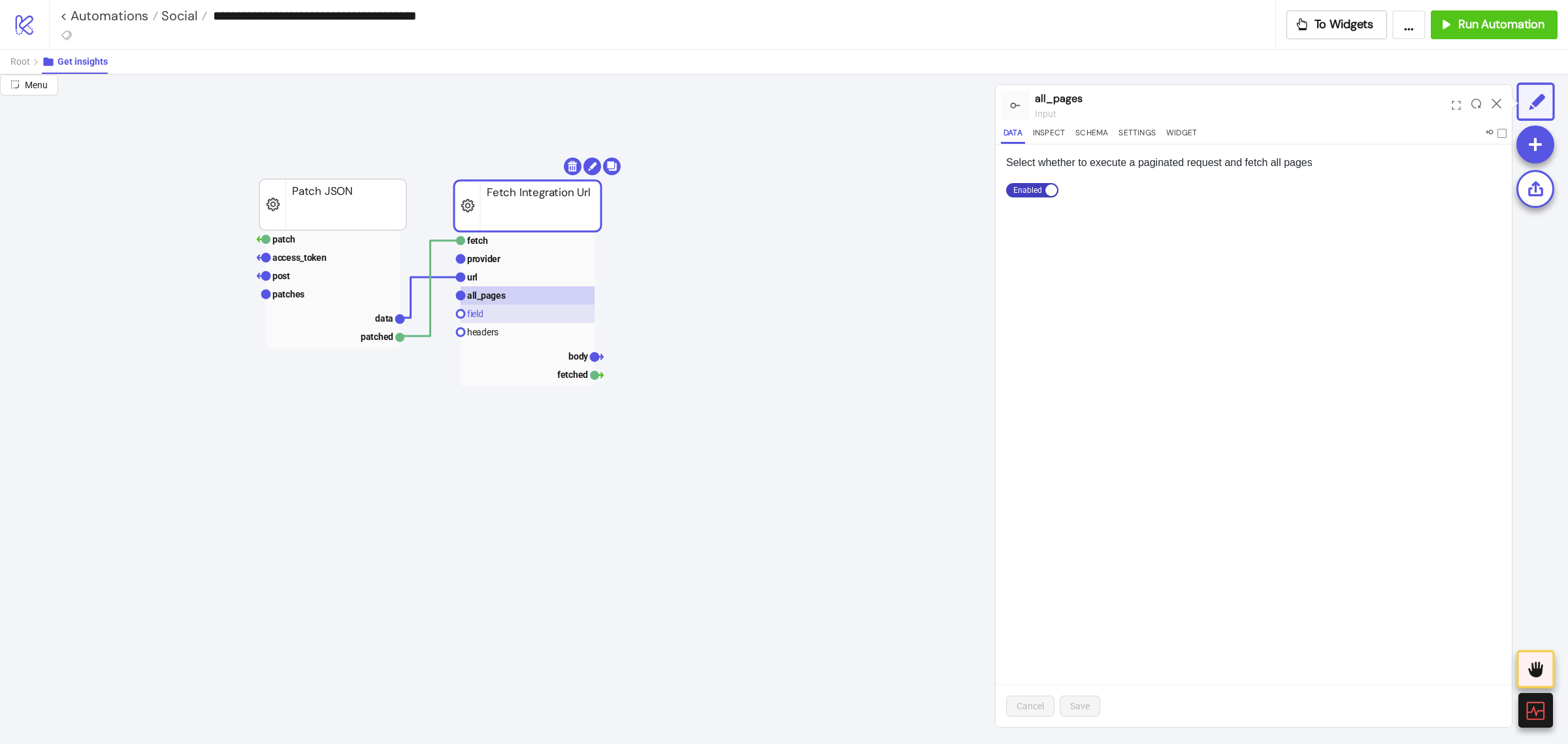
click at [518, 315] on rect at bounding box center [527, 313] width 134 height 18
click at [299, 293] on text "patches" at bounding box center [288, 293] width 32 height 11
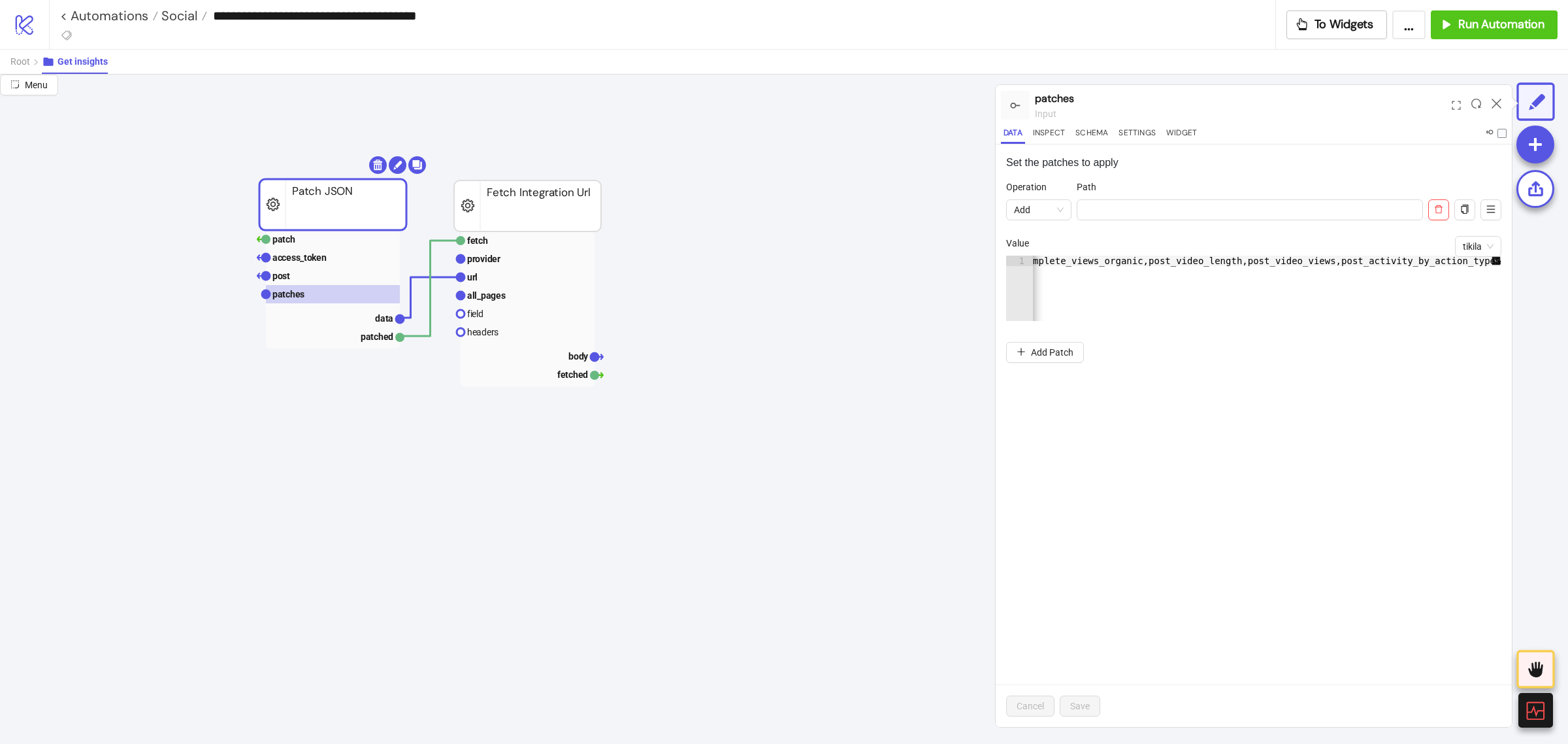
scroll to position [0, 1326]
click at [554, 358] on rect at bounding box center [527, 355] width 134 height 18
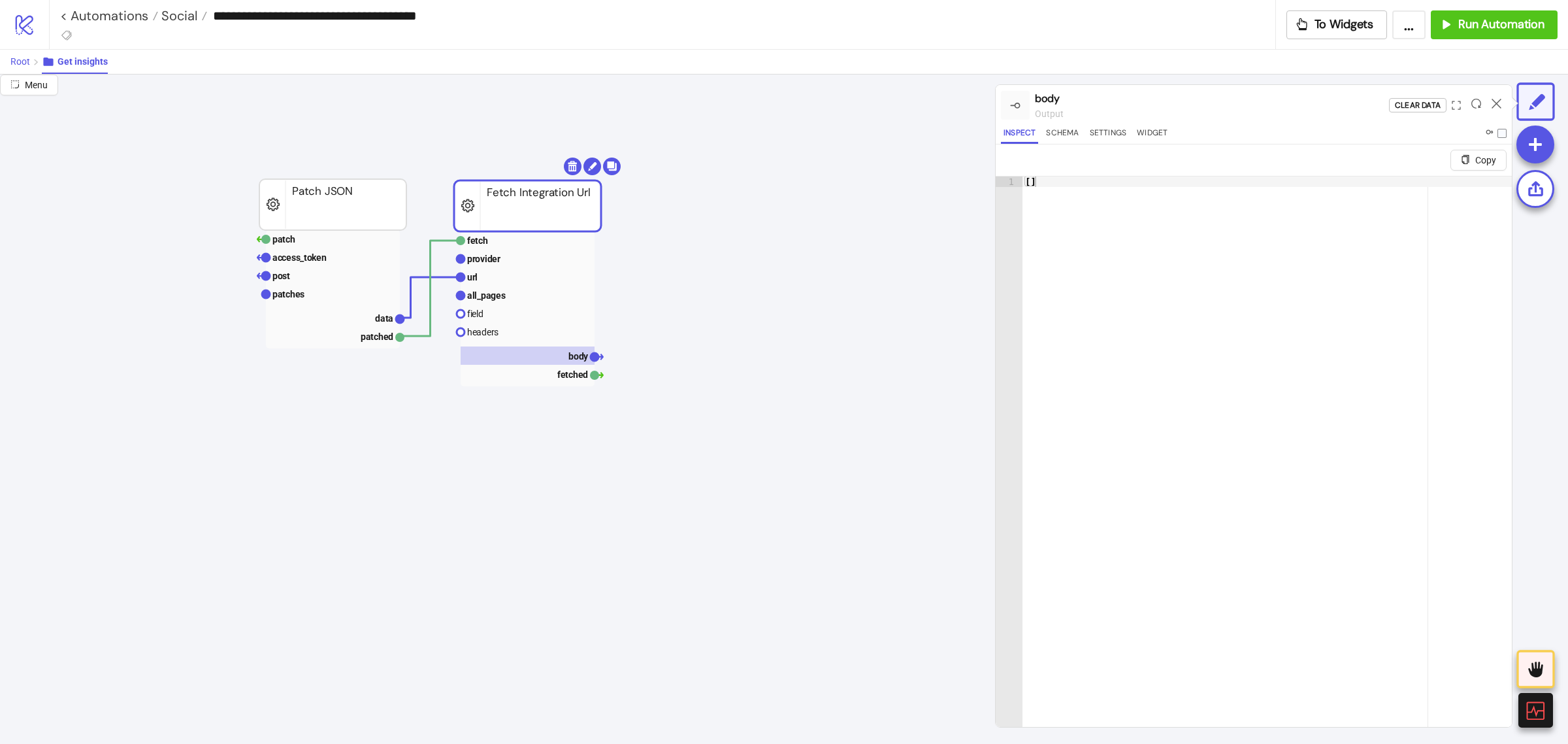
click at [21, 71] on button "Root" at bounding box center [26, 61] width 31 height 24
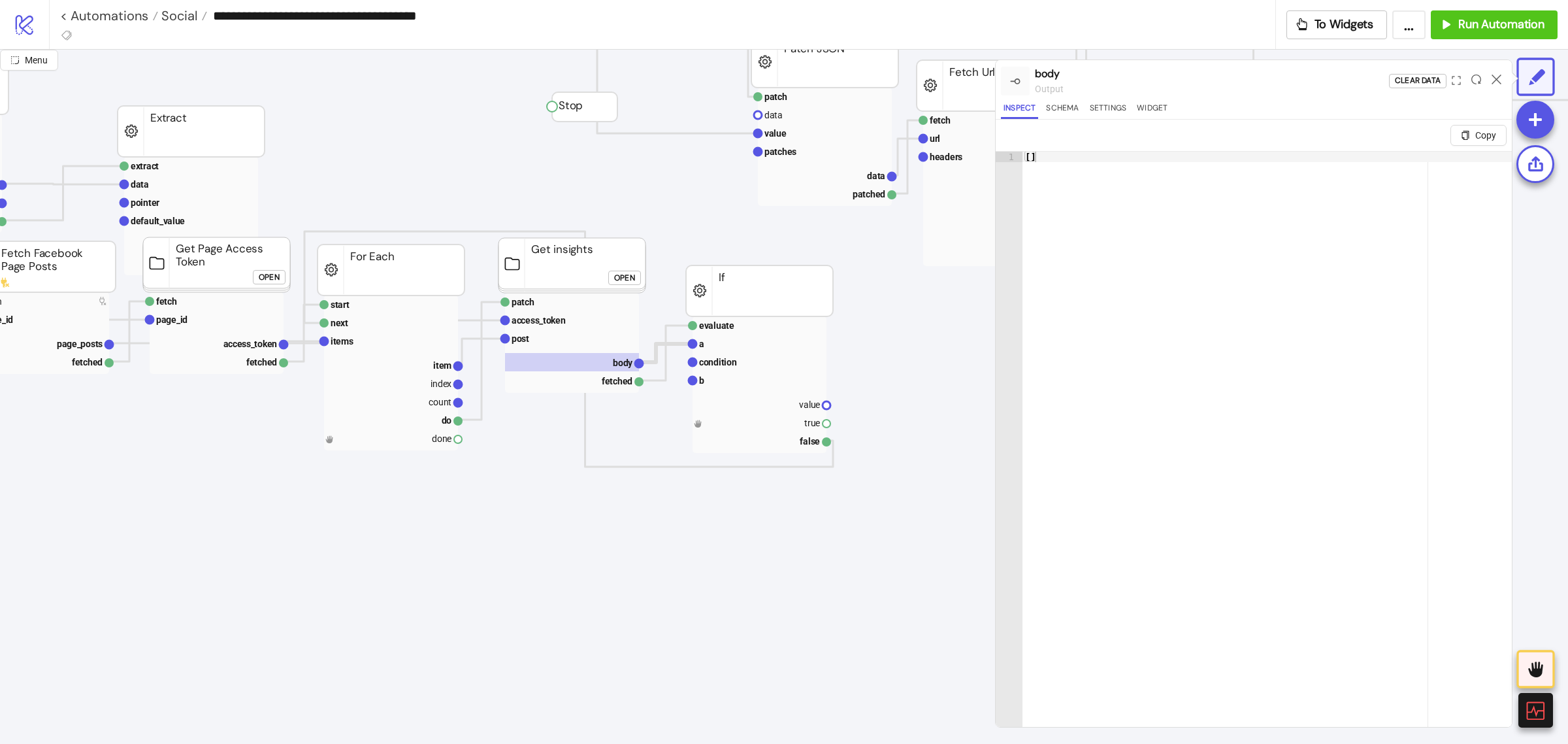
scroll to position [460, 230]
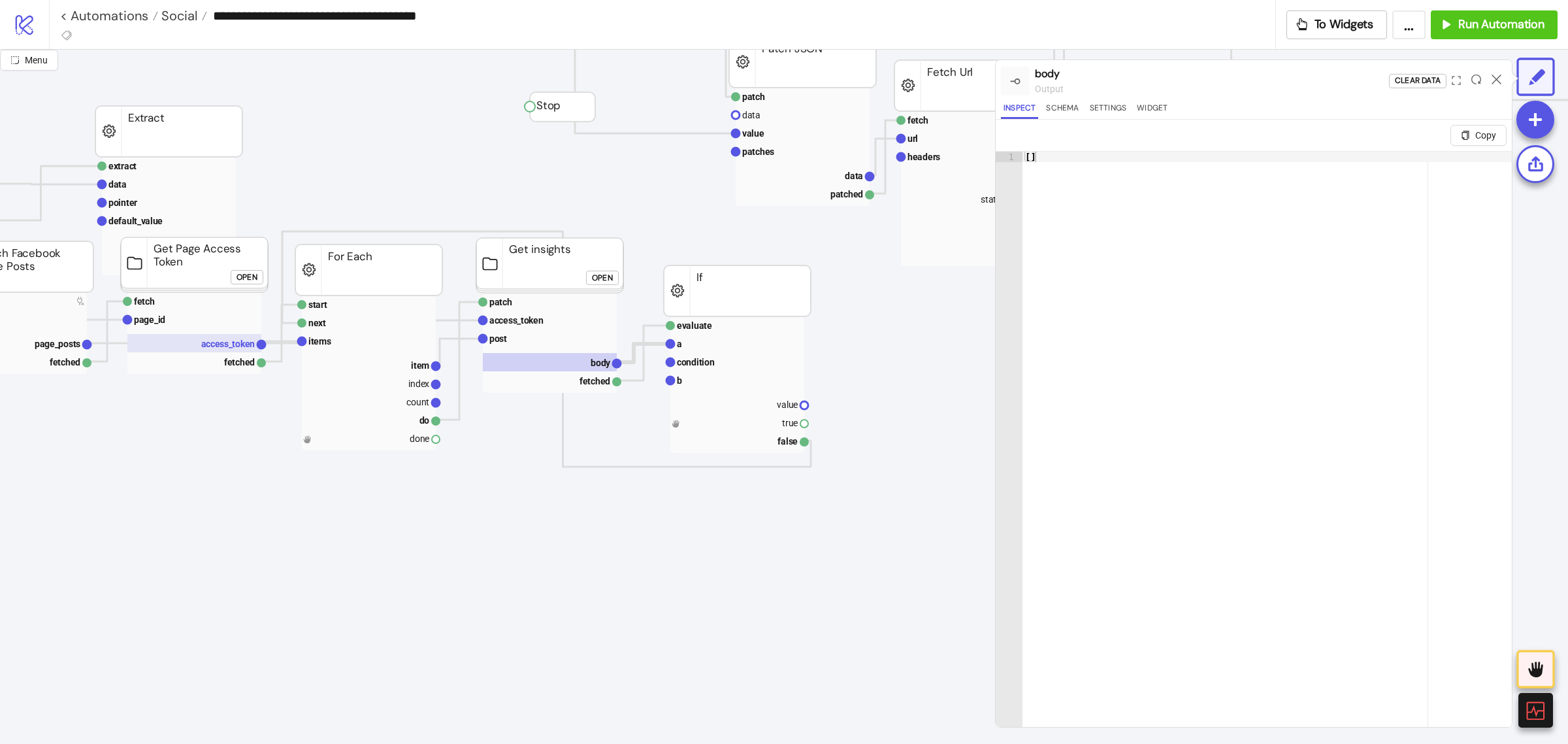
click at [196, 349] on rect at bounding box center [194, 343] width 134 height 18
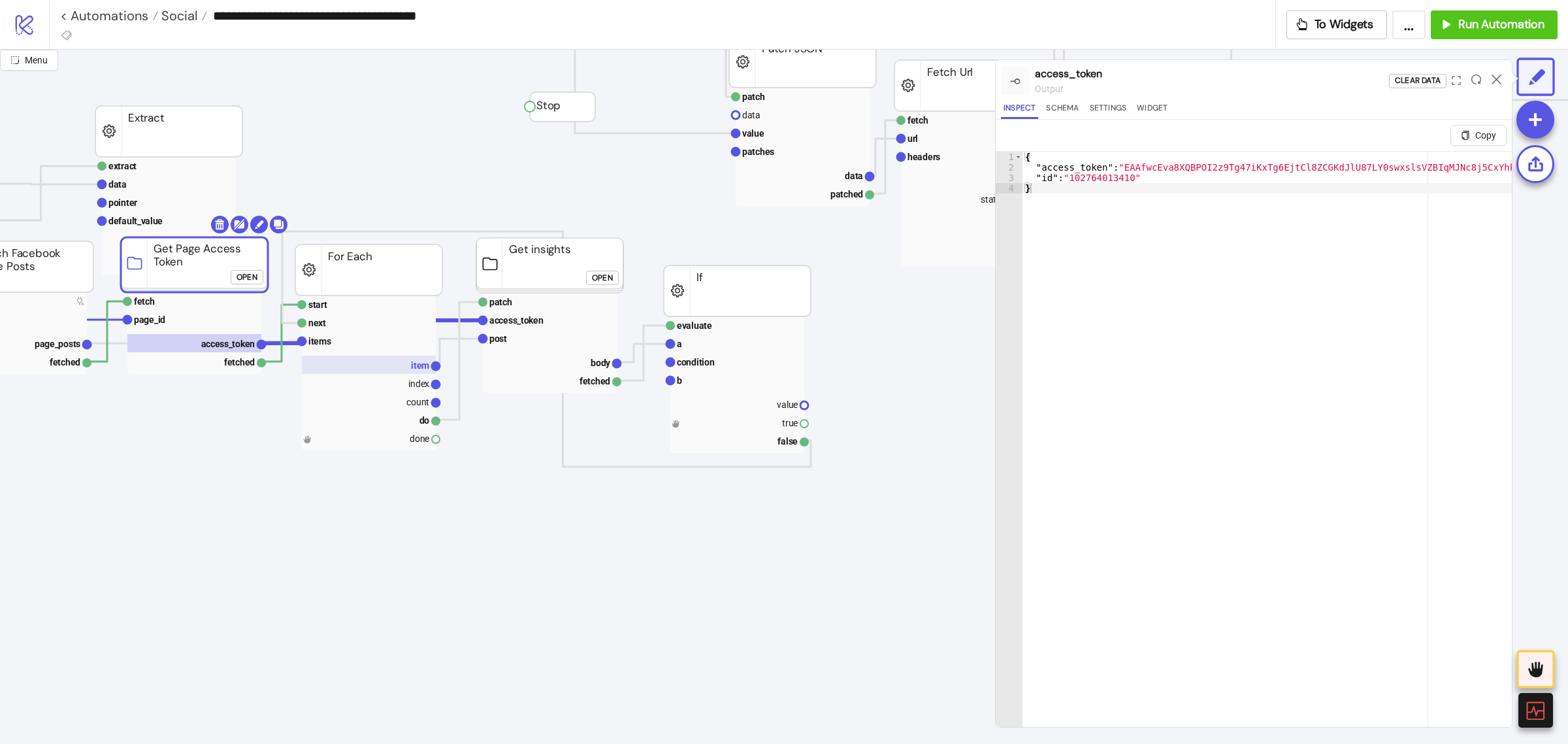
click at [396, 359] on rect at bounding box center [368, 364] width 134 height 18
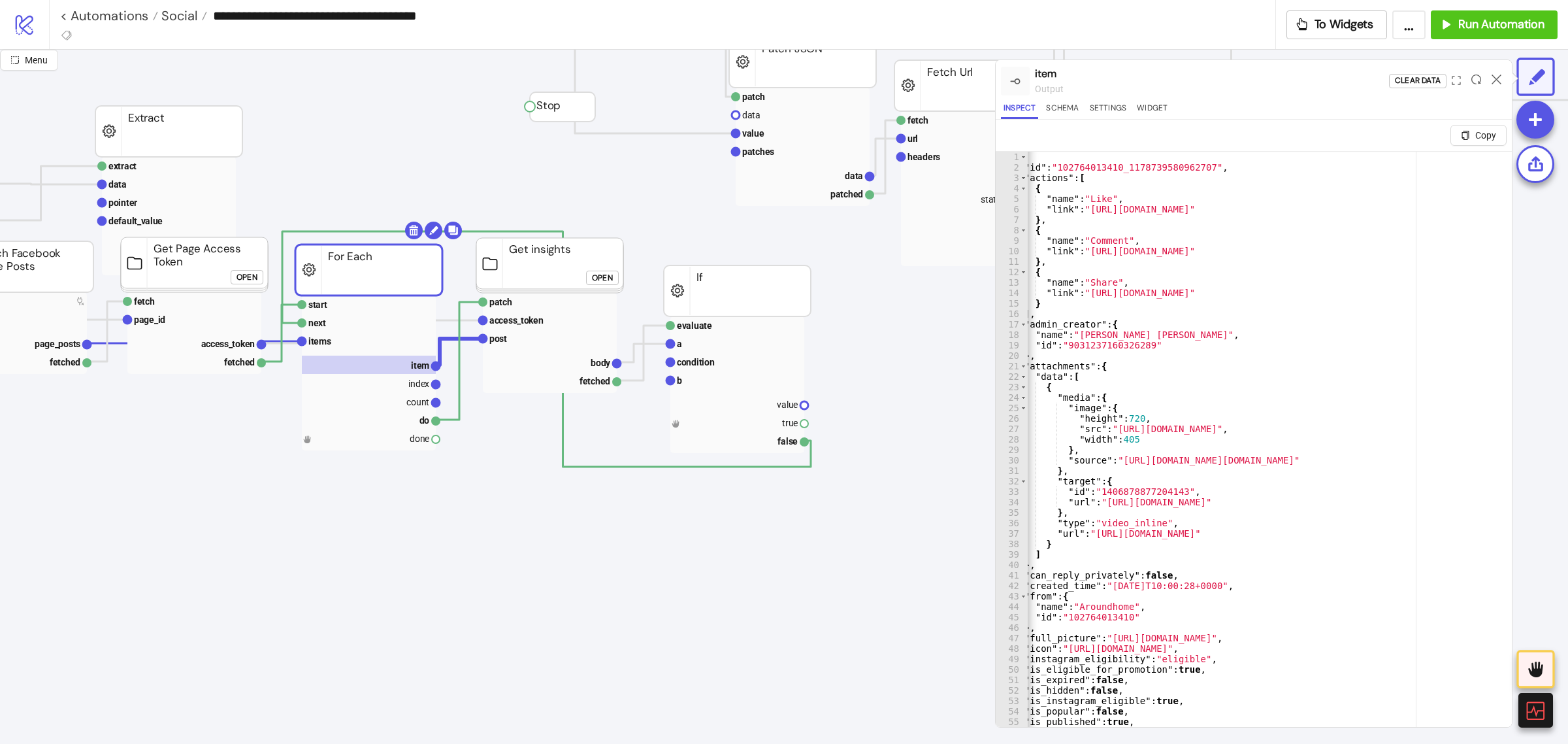
scroll to position [0, 0]
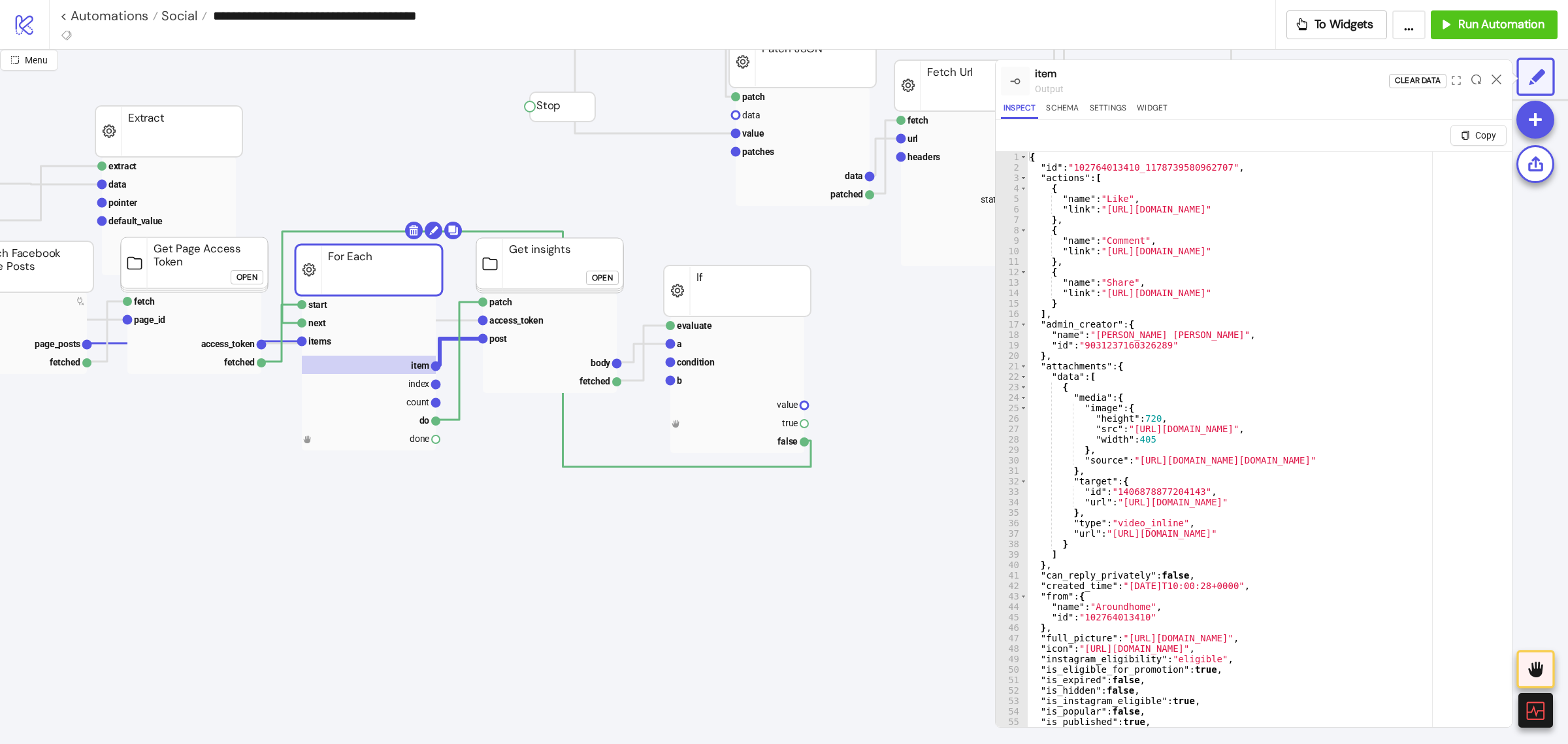
drag, startPoint x: 601, startPoint y: 285, endPoint x: 601, endPoint y: 272, distance: 13.0
click at [601, 272] on foreignobject "Open" at bounding box center [606, 282] width 39 height 26
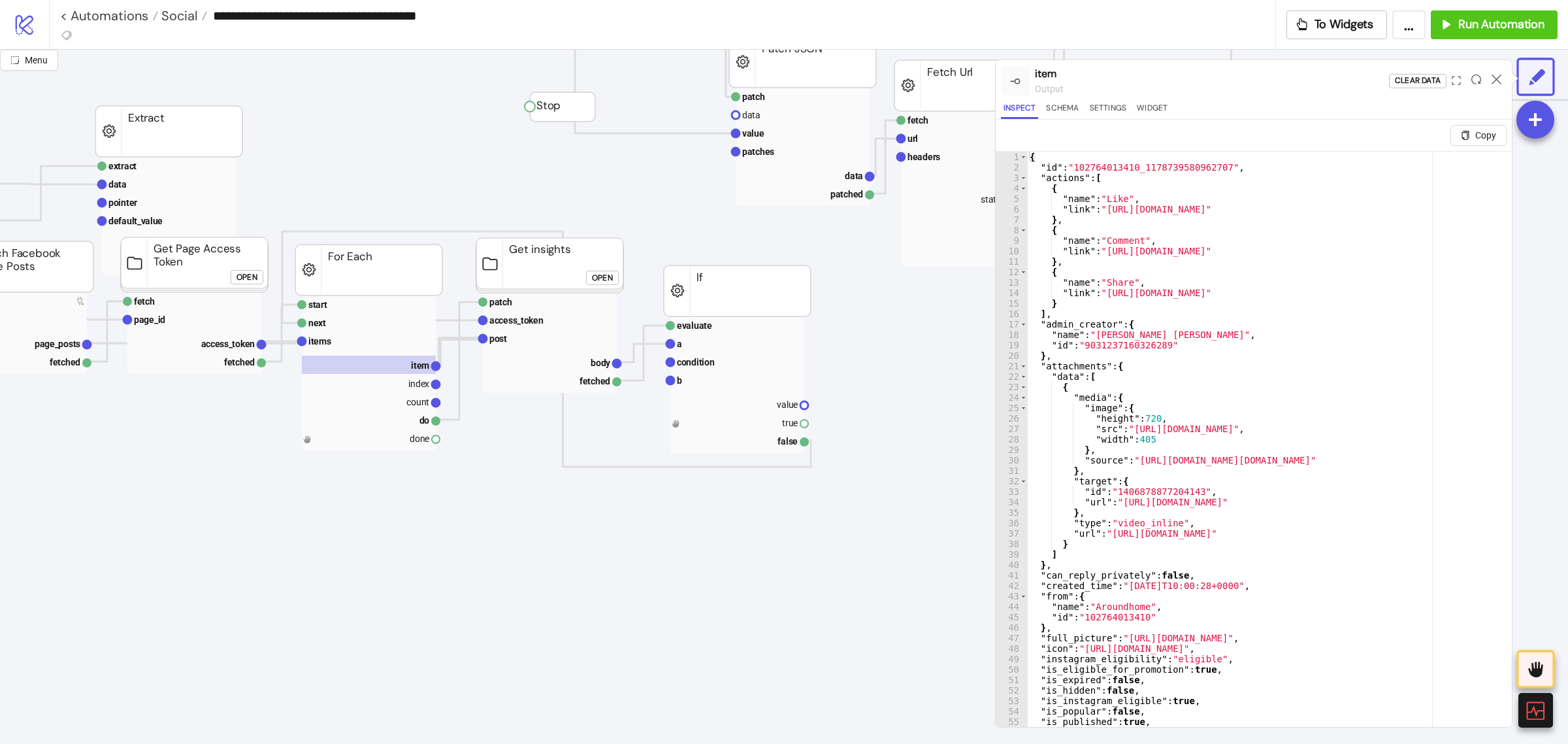
click at [601, 272] on div "Open" at bounding box center [602, 278] width 21 height 15
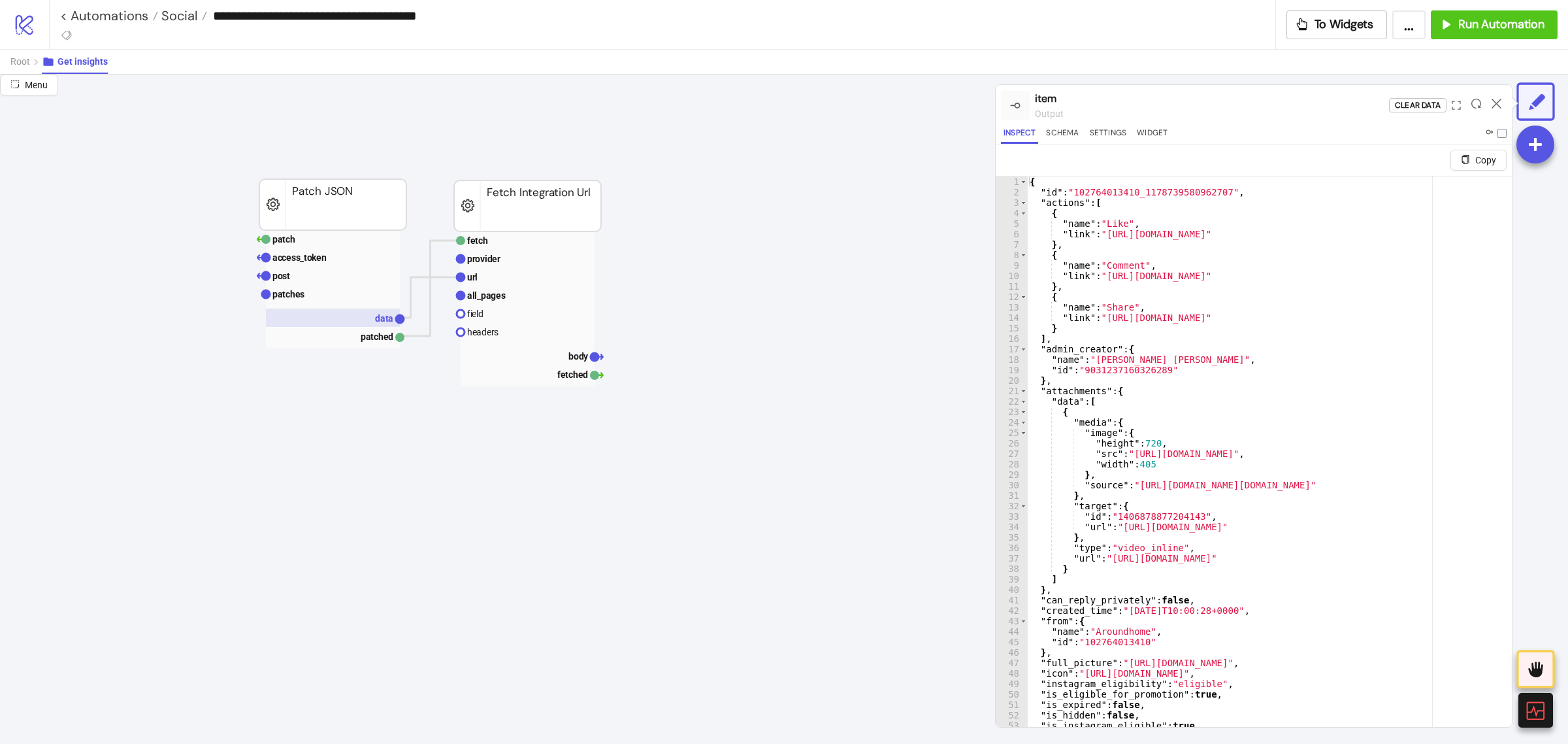
click at [379, 317] on text "data" at bounding box center [384, 318] width 18 height 11
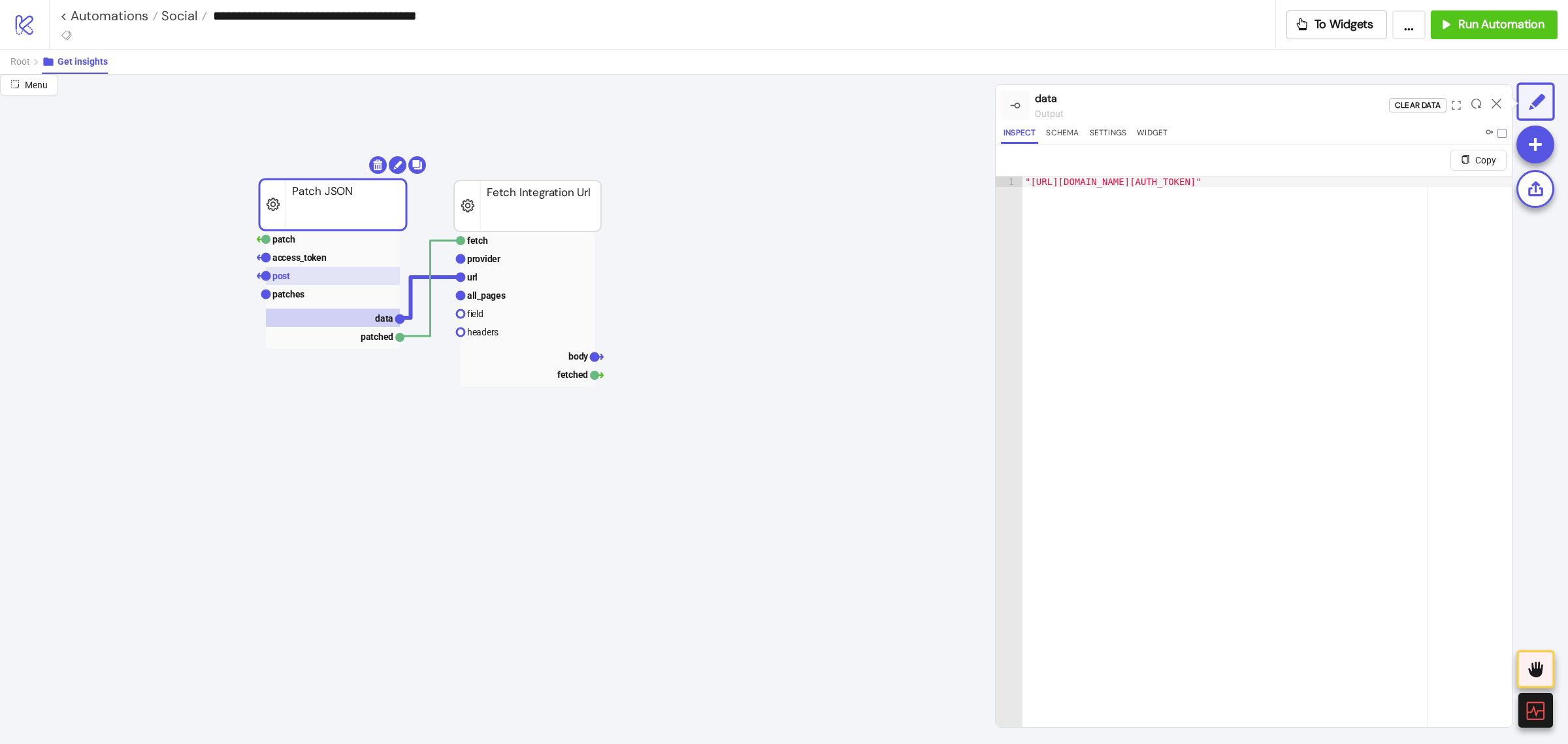
click at [353, 284] on rect at bounding box center [333, 275] width 134 height 18
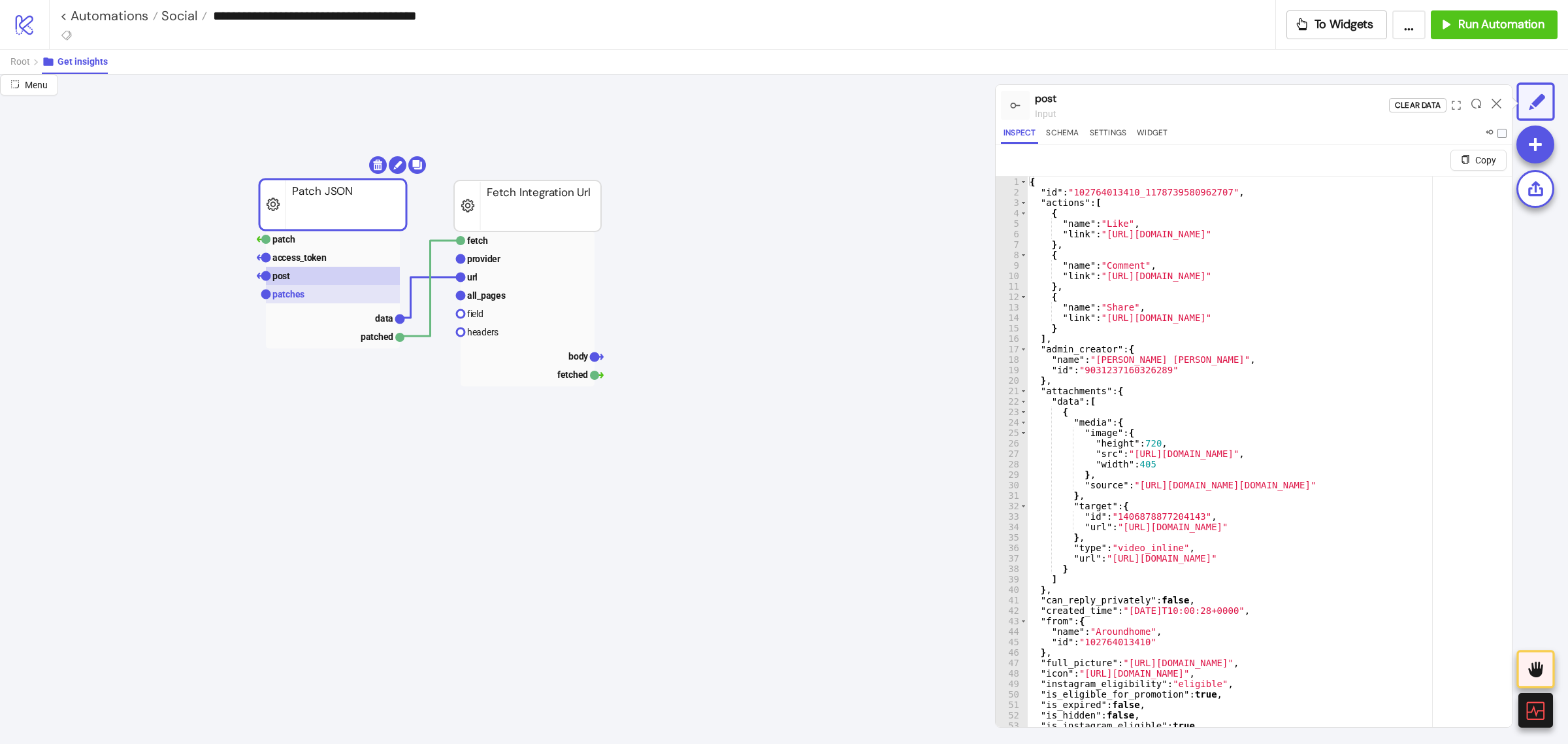
click at [354, 301] on rect at bounding box center [333, 294] width 134 height 18
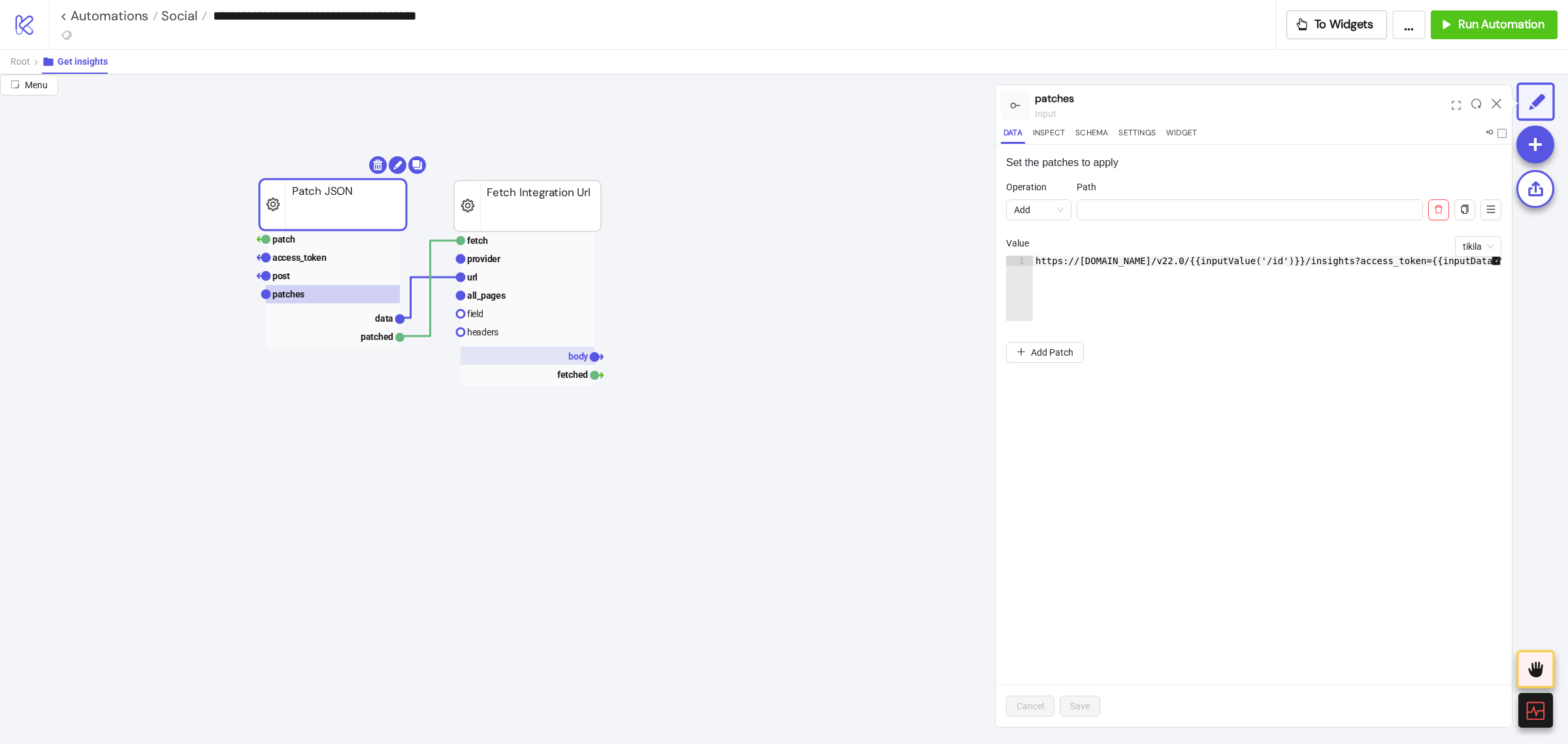
click at [537, 357] on rect at bounding box center [527, 355] width 134 height 18
